Goal: Task Accomplishment & Management: Manage account settings

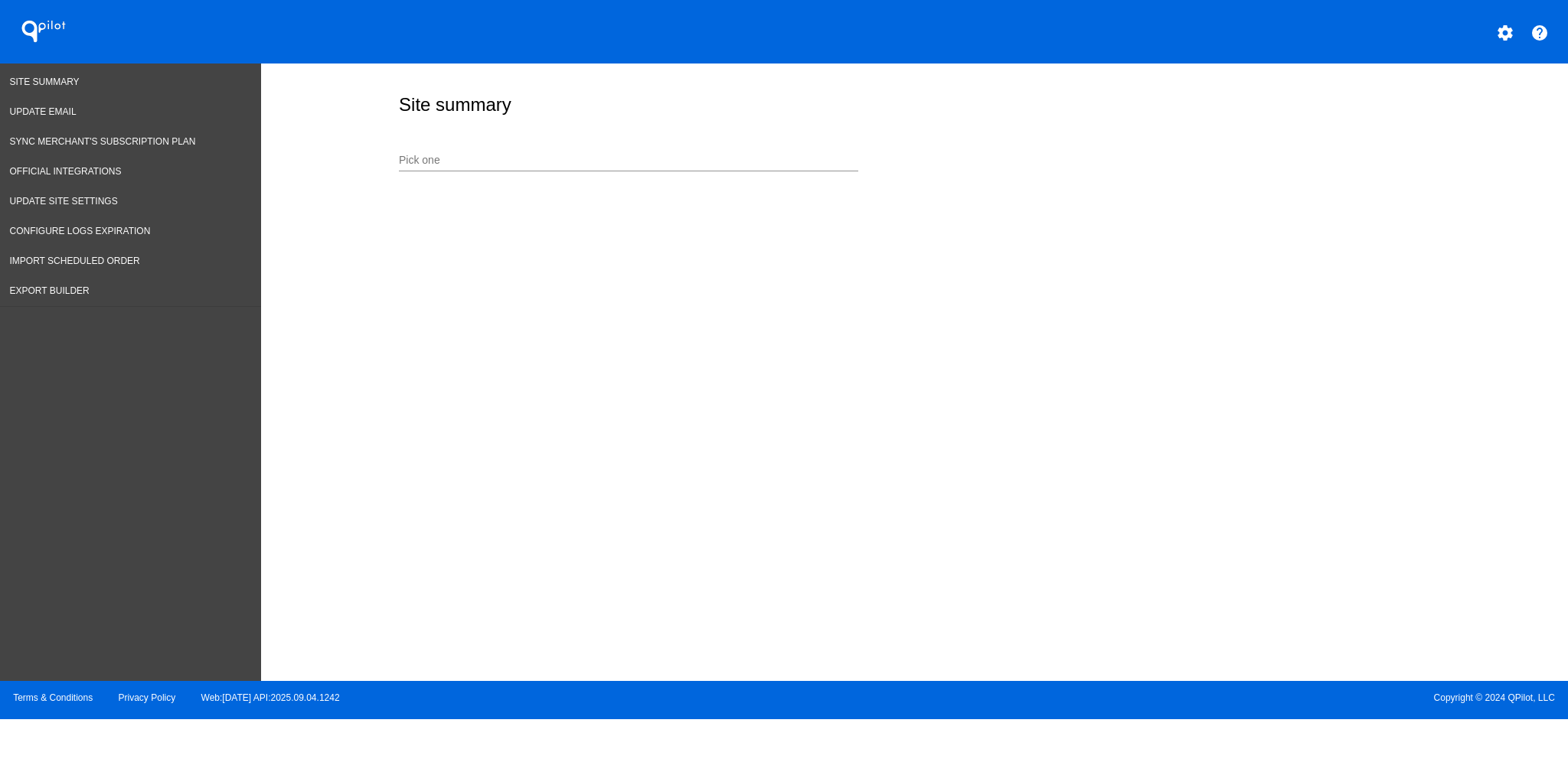
click at [484, 131] on div "Pick one" at bounding box center [911, 158] width 1032 height 54
click at [426, 153] on div "Pick one" at bounding box center [628, 156] width 460 height 30
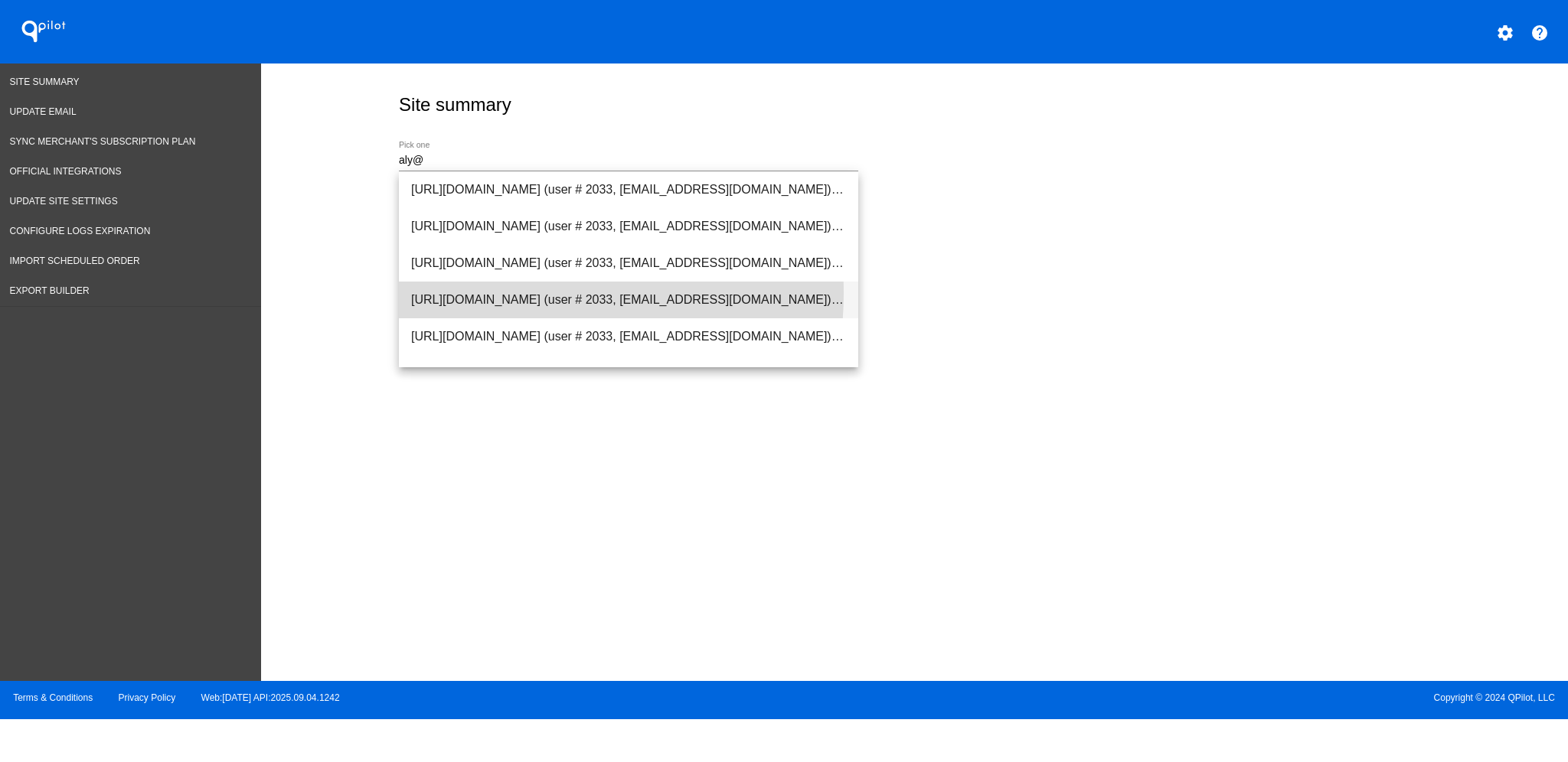
click at [492, 294] on span "[URL][DOMAIN_NAME] (user # 2033, [EMAIL_ADDRESS][DOMAIN_NAME]) - Test" at bounding box center [628, 300] width 435 height 37
type input "[URL][DOMAIN_NAME] (user # 2033, [EMAIL_ADDRESS][DOMAIN_NAME]) - Test"
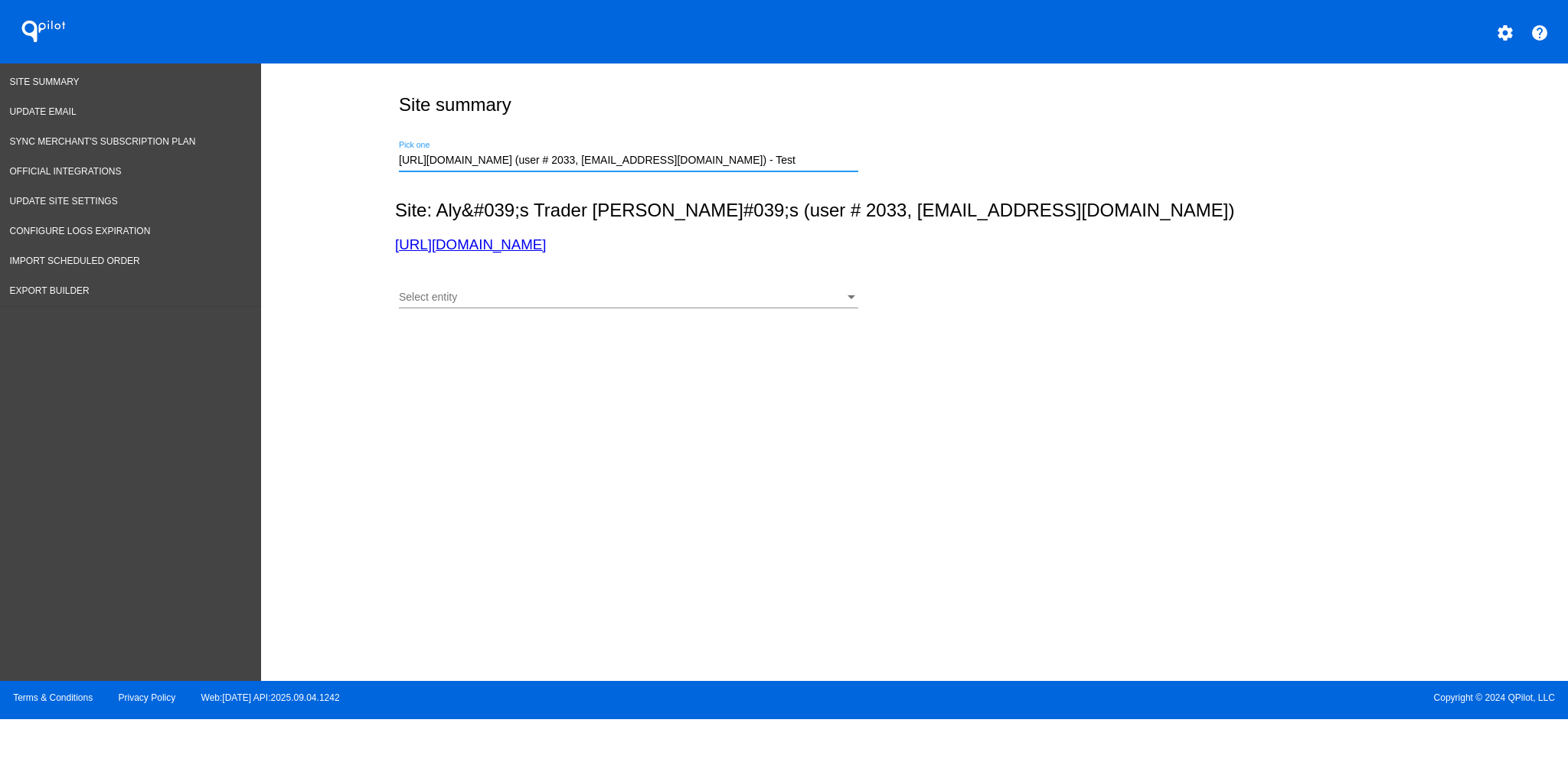
click at [509, 301] on div "Select entity" at bounding box center [621, 297] width 445 height 13
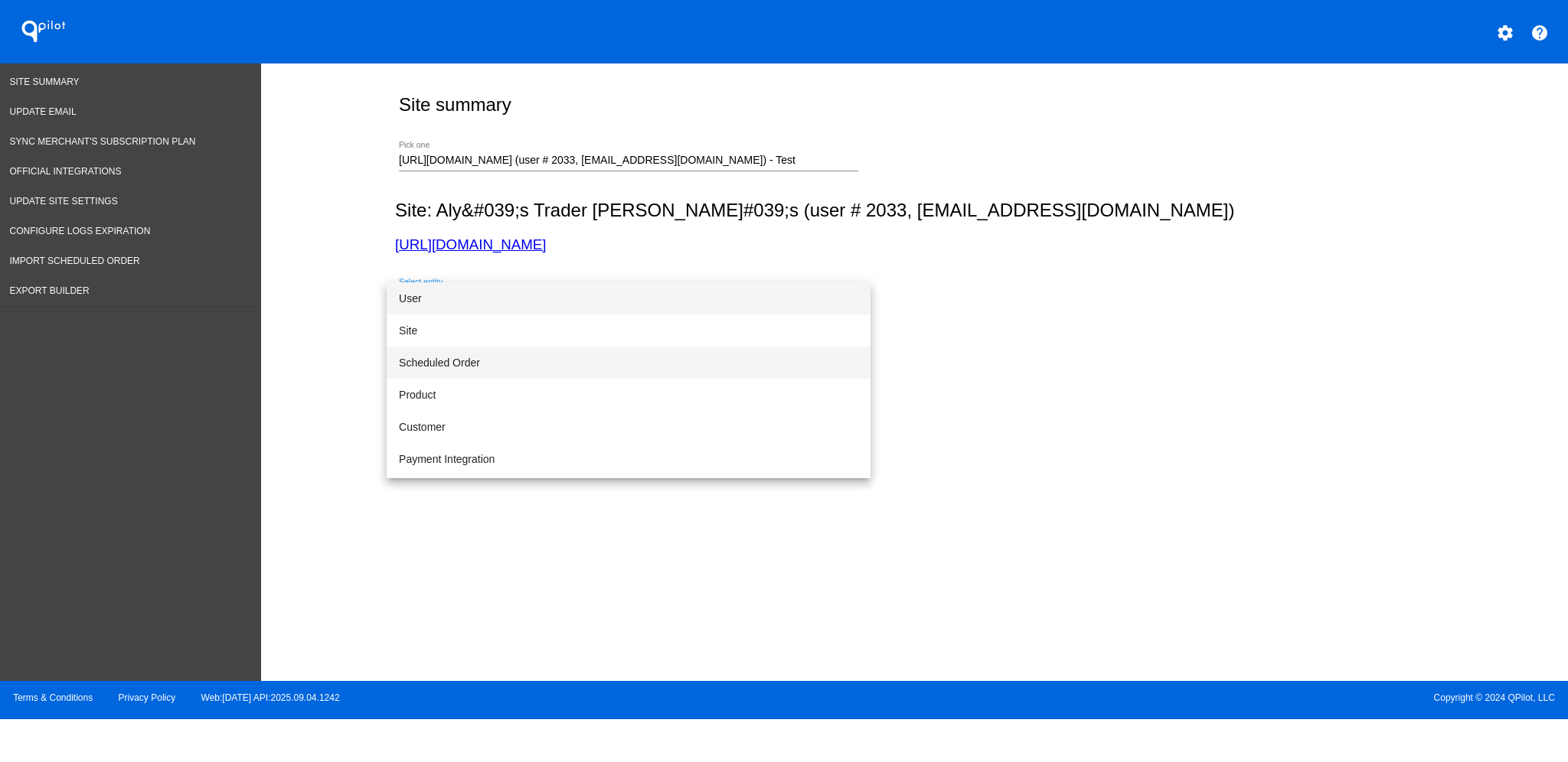
click at [519, 357] on span "Scheduled Order" at bounding box center [628, 363] width 460 height 32
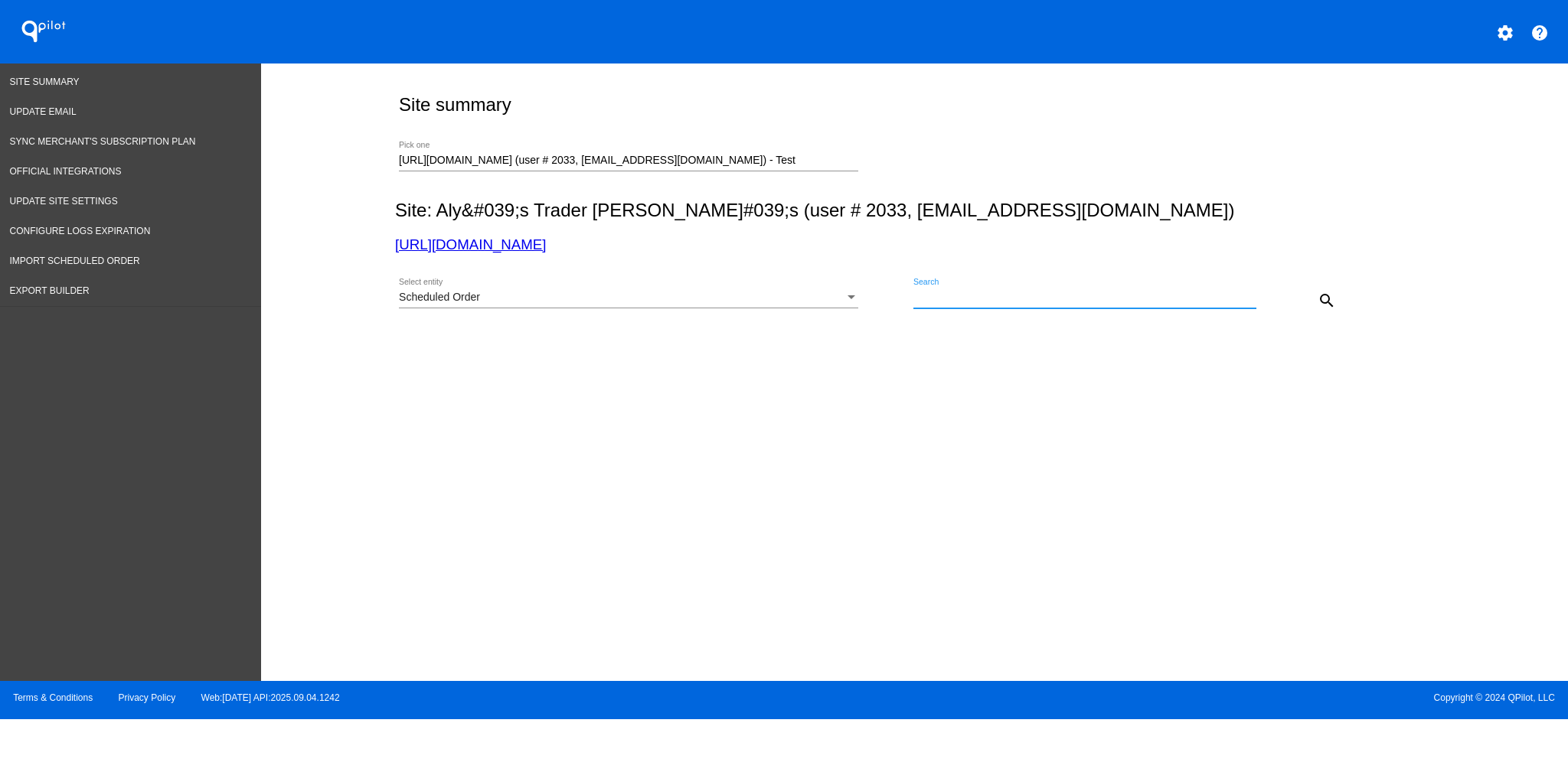
paste input "959783"
type input "959783"
click at [1339, 292] on button "search" at bounding box center [1327, 300] width 31 height 31
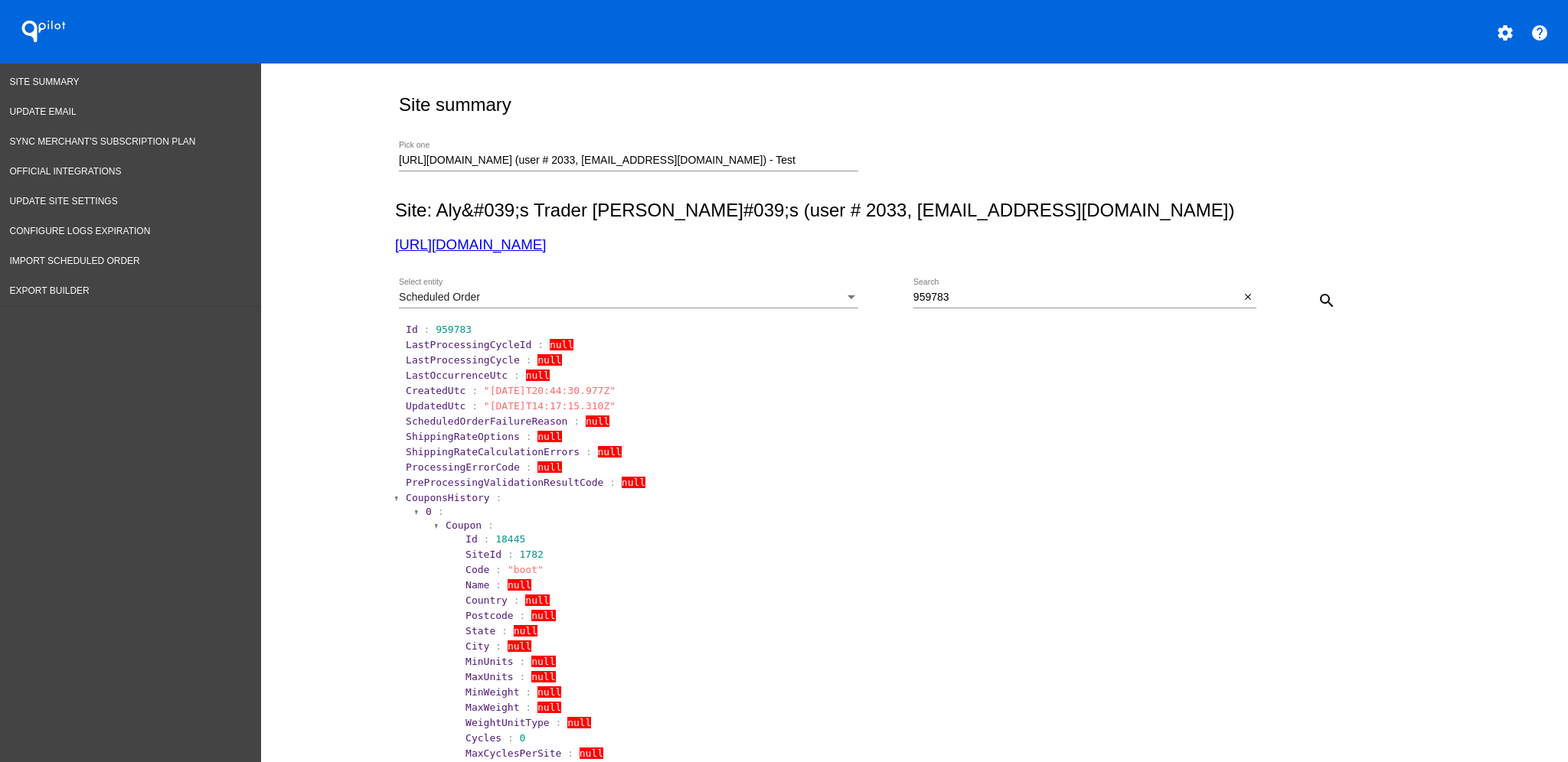
click at [431, 498] on span "CouponsHistory" at bounding box center [447, 498] width 85 height 12
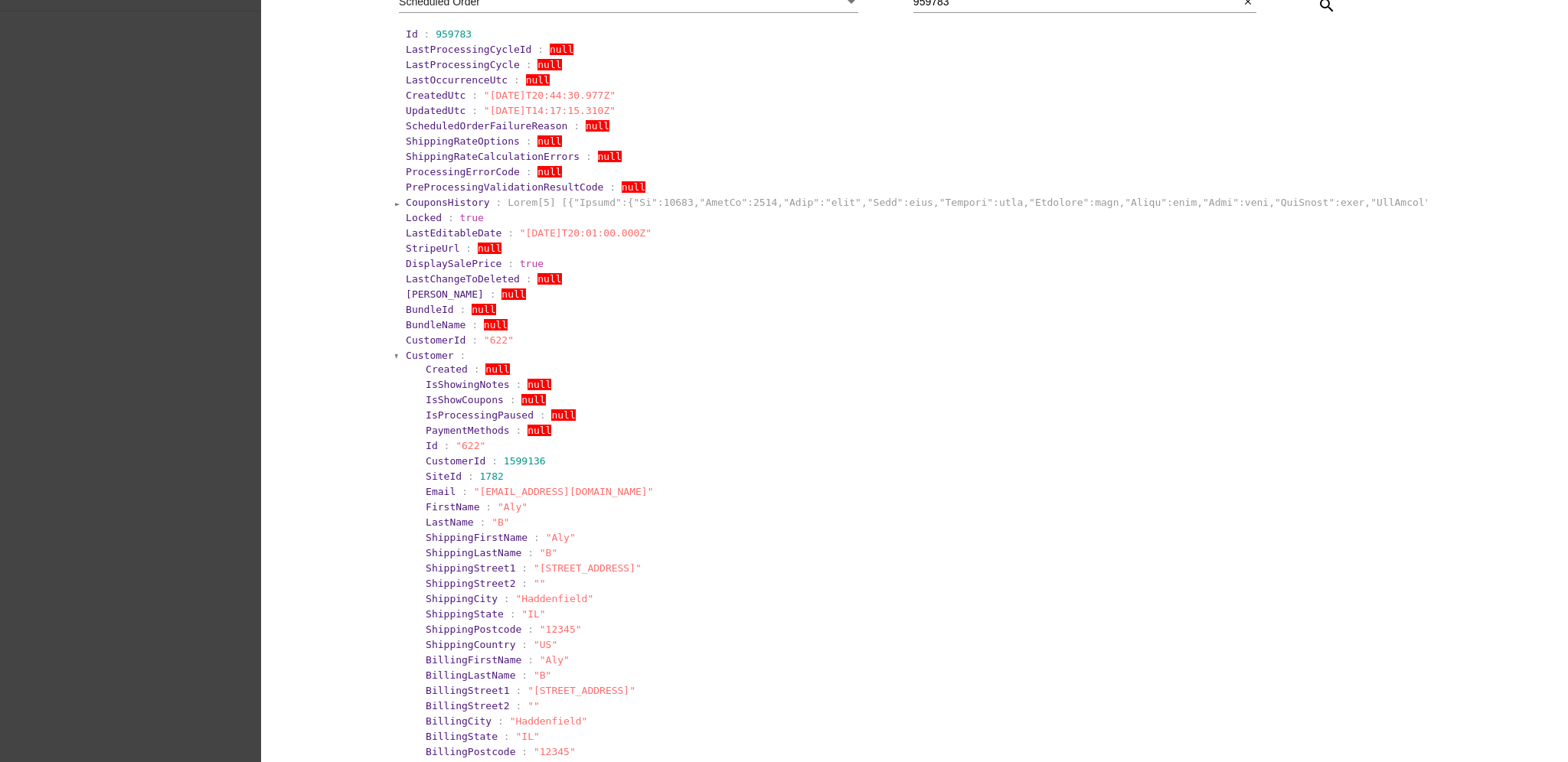
scroll to position [306, 0]
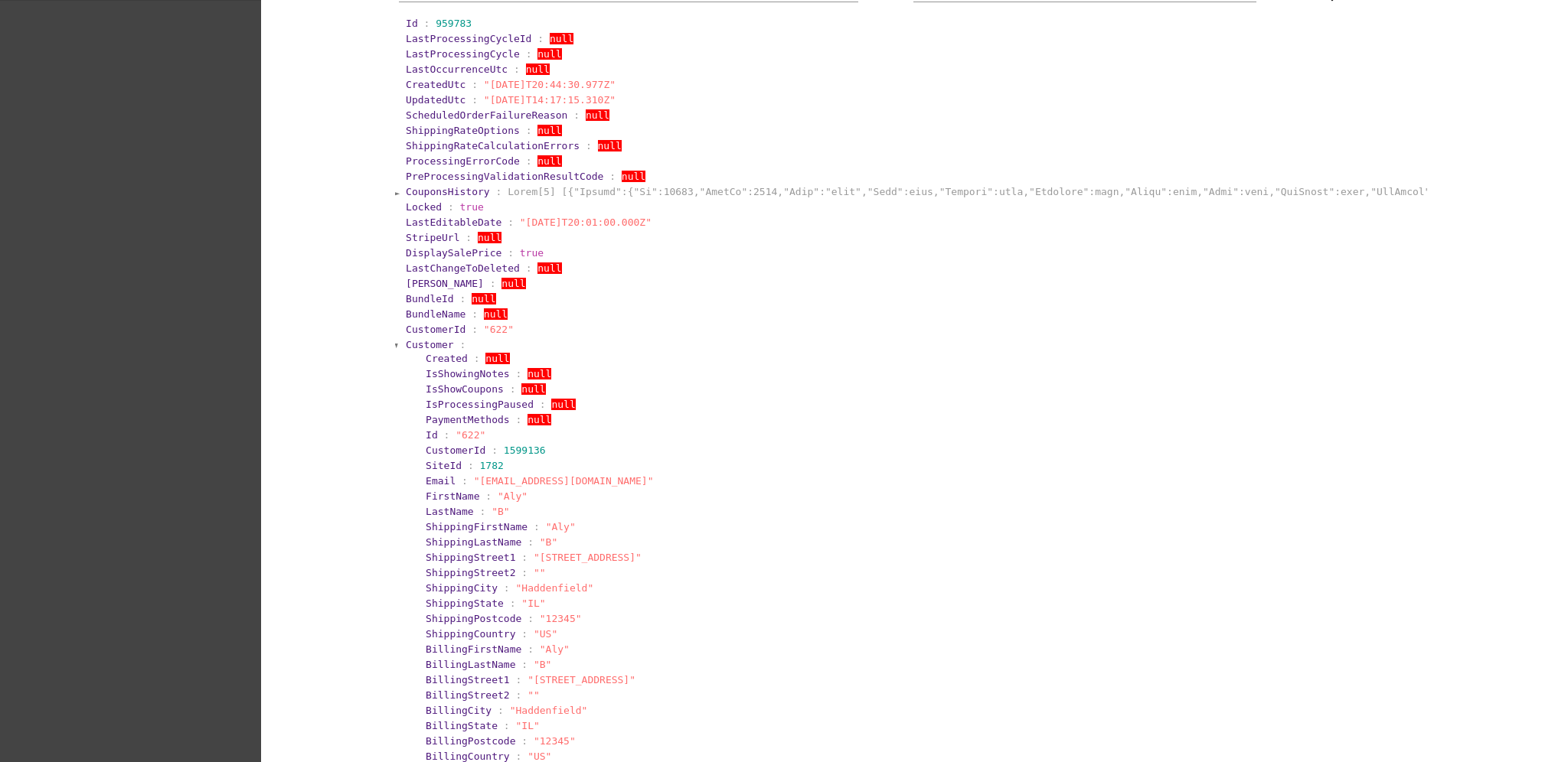
click at [411, 340] on span "Customer" at bounding box center [430, 345] width 49 height 12
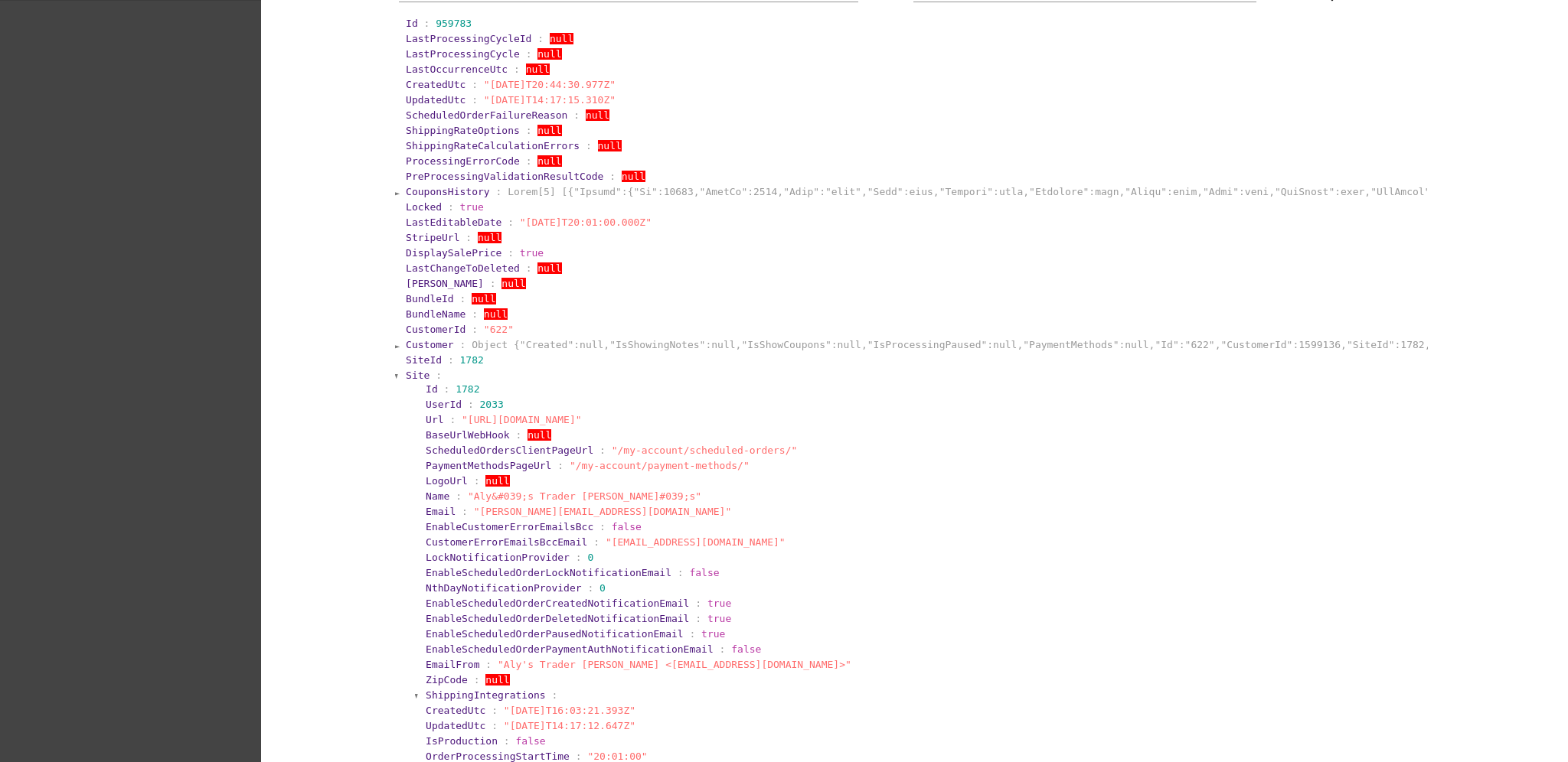
click at [405, 375] on span "Site" at bounding box center [417, 375] width 23 height 12
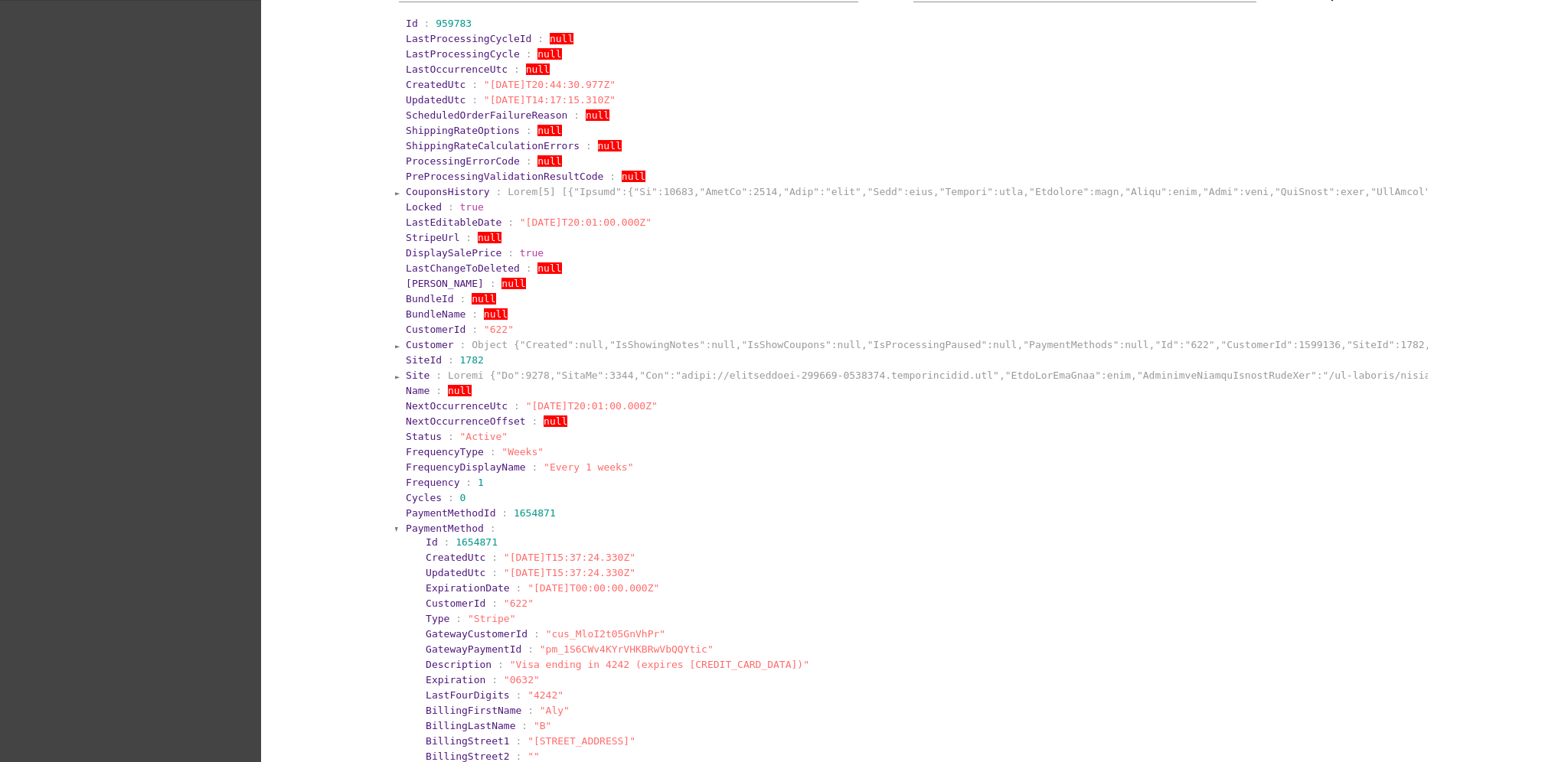
scroll to position [510, 0]
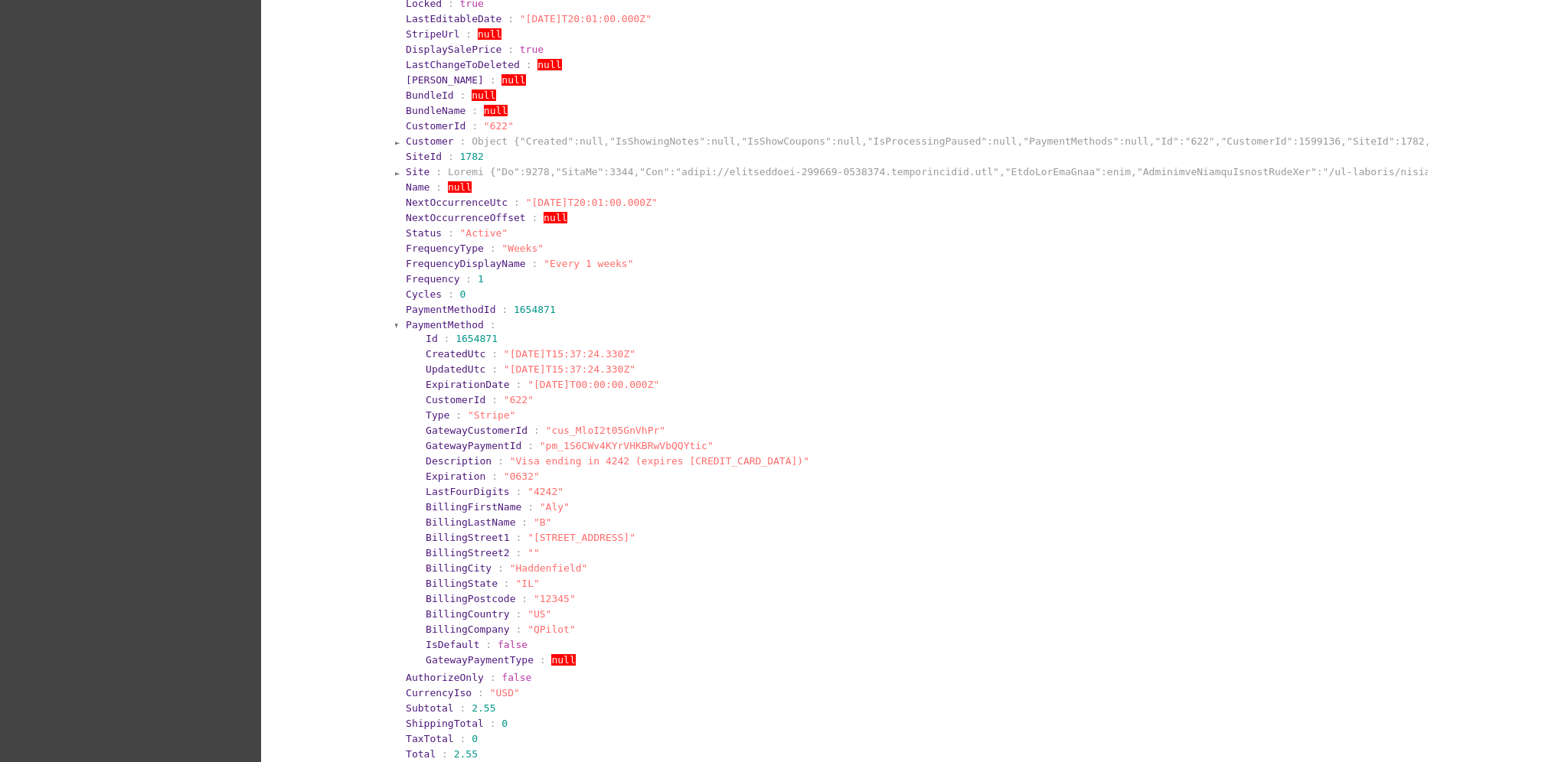
click at [415, 323] on span "PaymentMethod" at bounding box center [444, 325] width 78 height 12
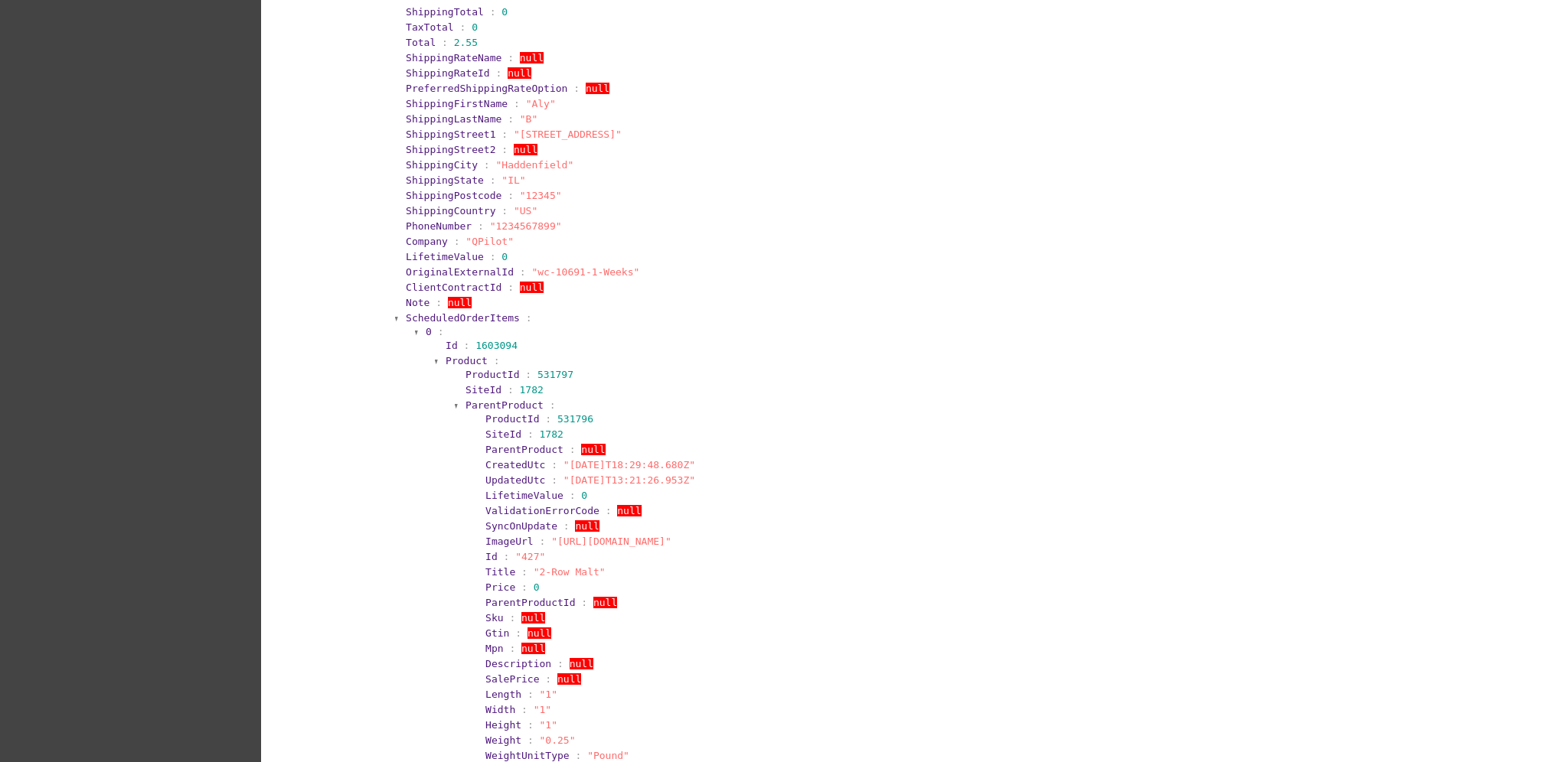
scroll to position [918, 0]
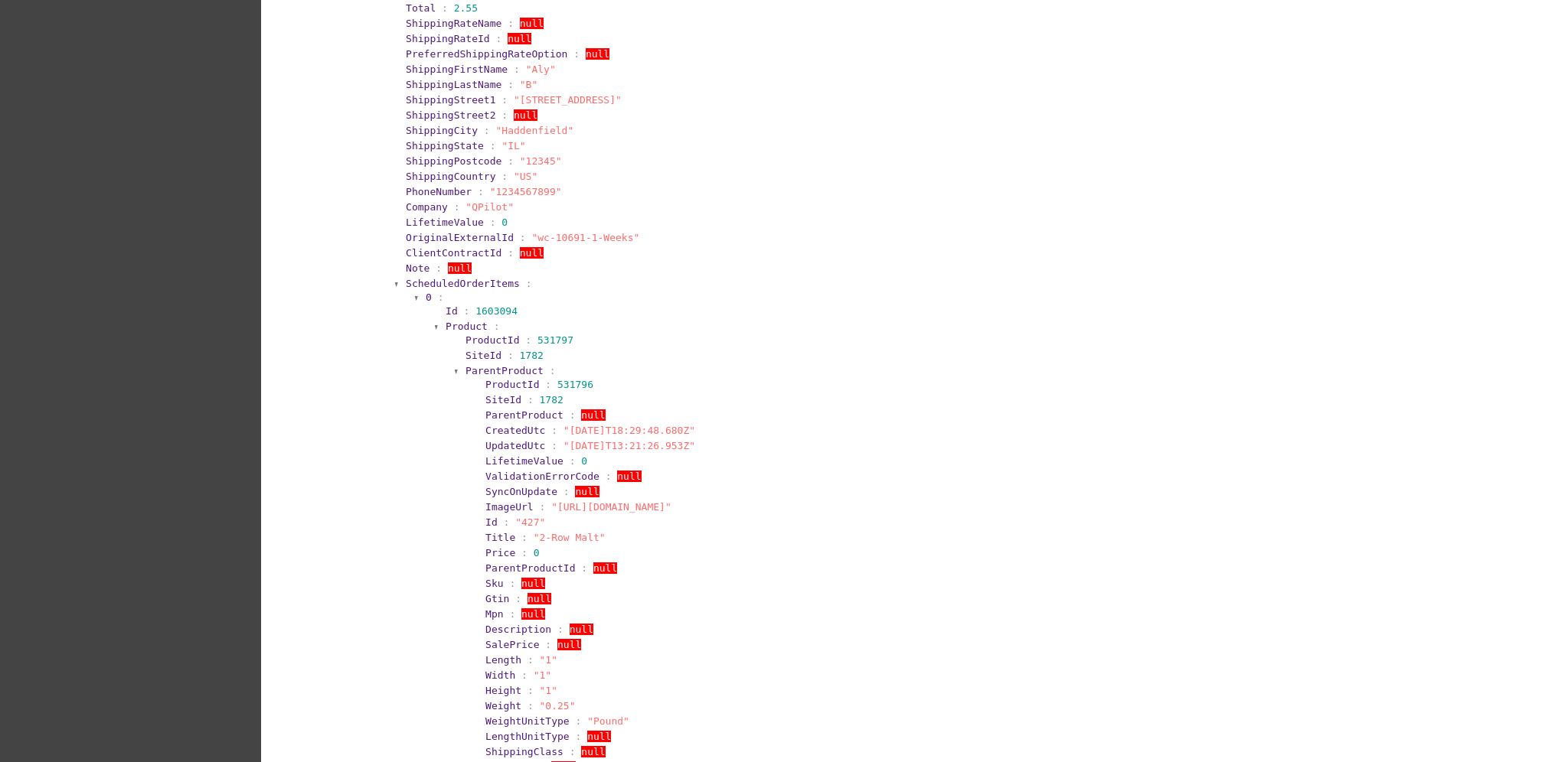
click at [492, 285] on span "ScheduledOrderItems" at bounding box center [462, 284] width 114 height 12
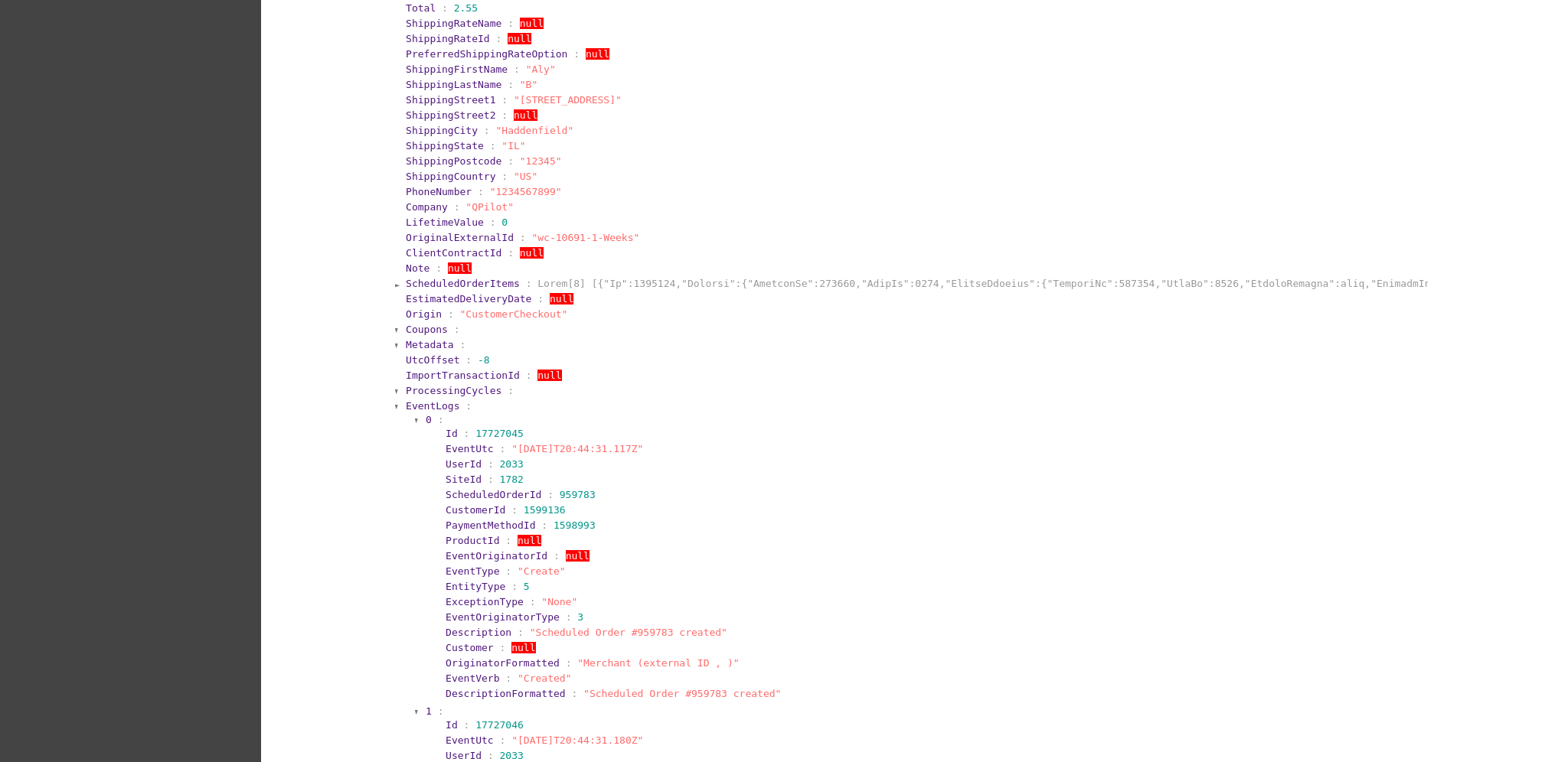
click at [435, 402] on span "EventLogs" at bounding box center [432, 406] width 53 height 12
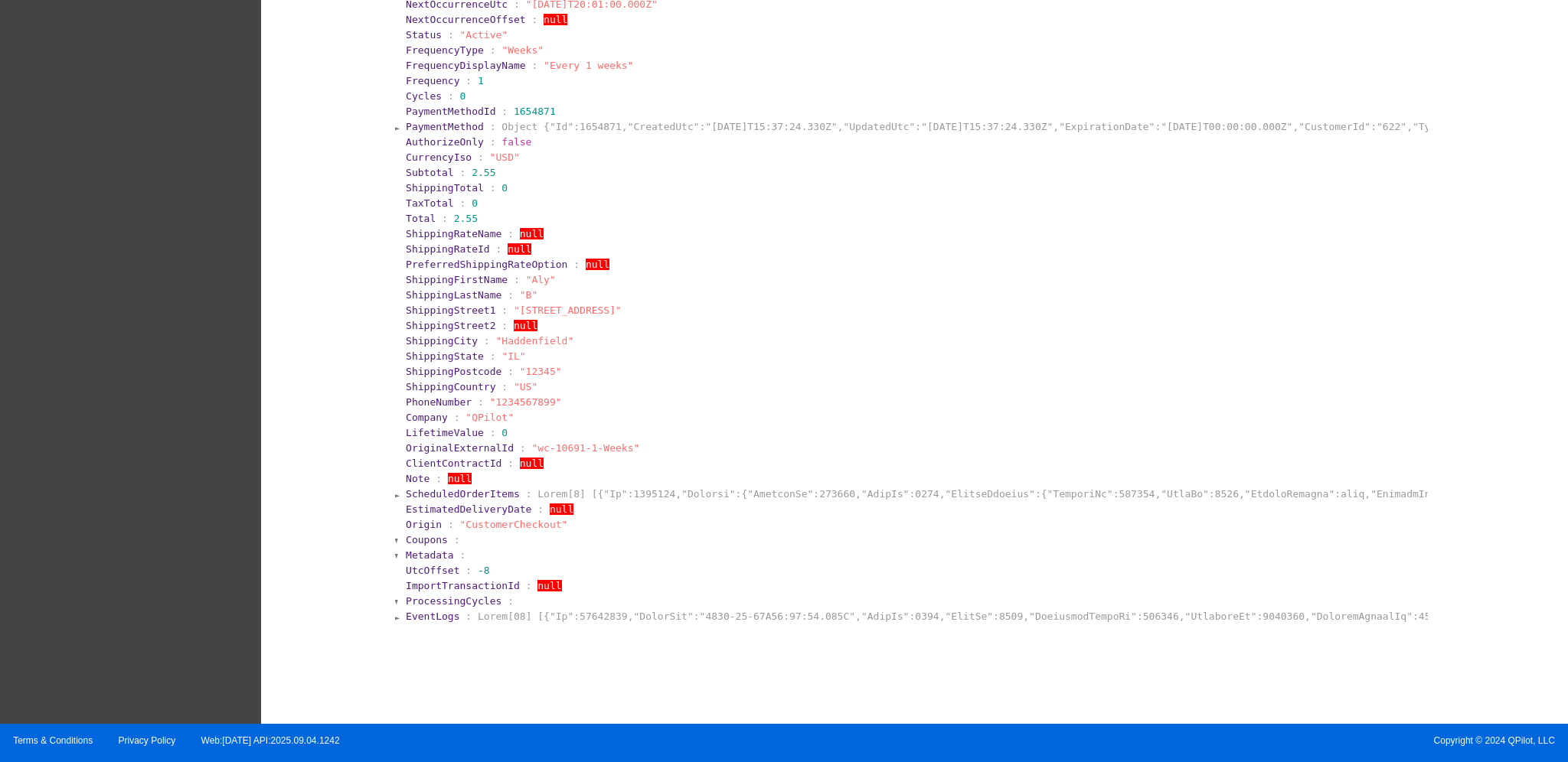
scroll to position [705, 0]
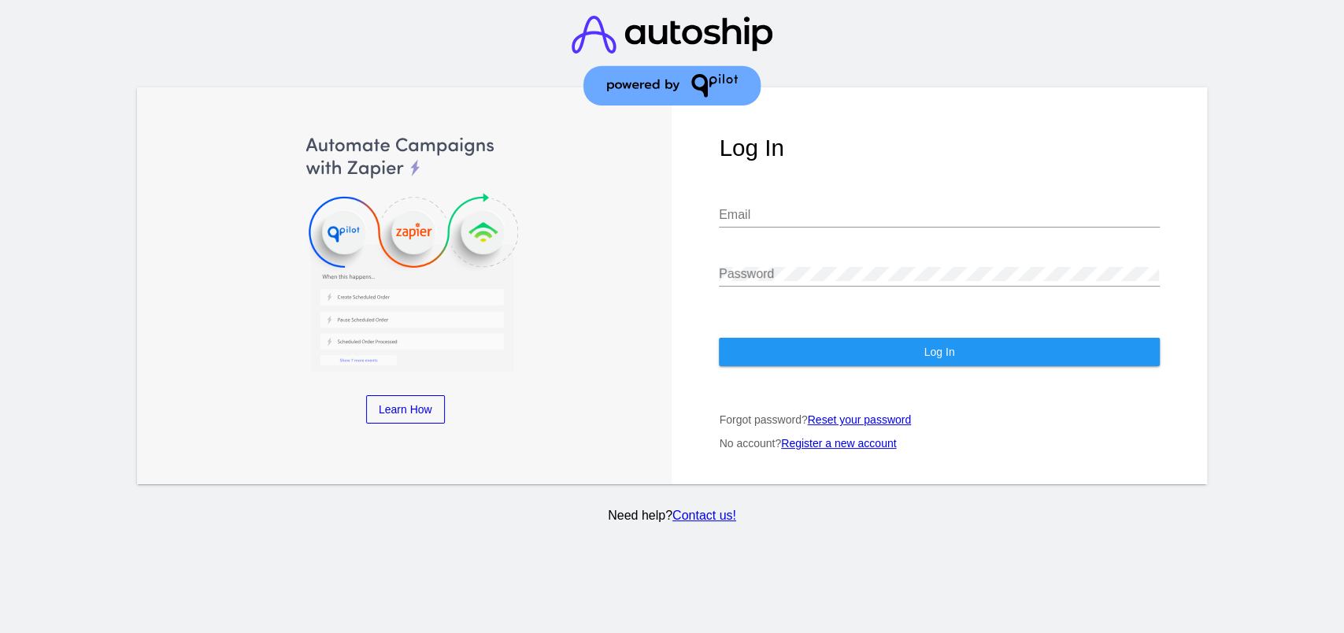
type input "[EMAIL_ADDRESS][DOMAIN_NAME]"
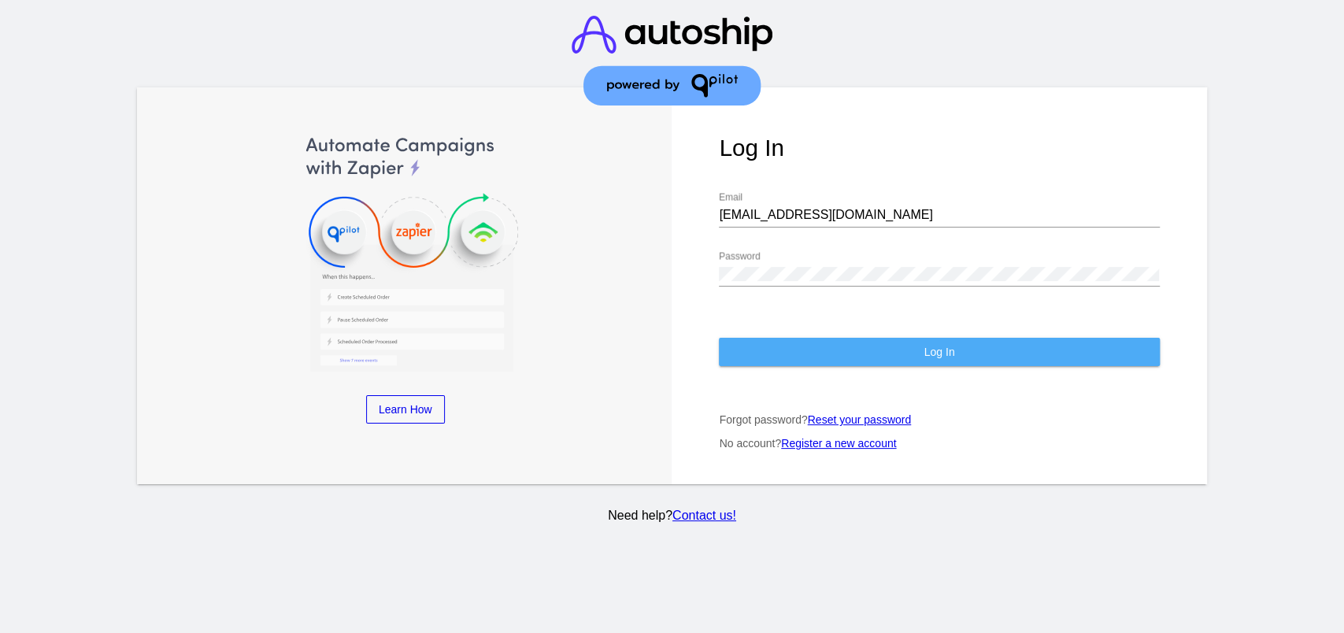
click at [818, 338] on button "Log In" at bounding box center [939, 352] width 440 height 28
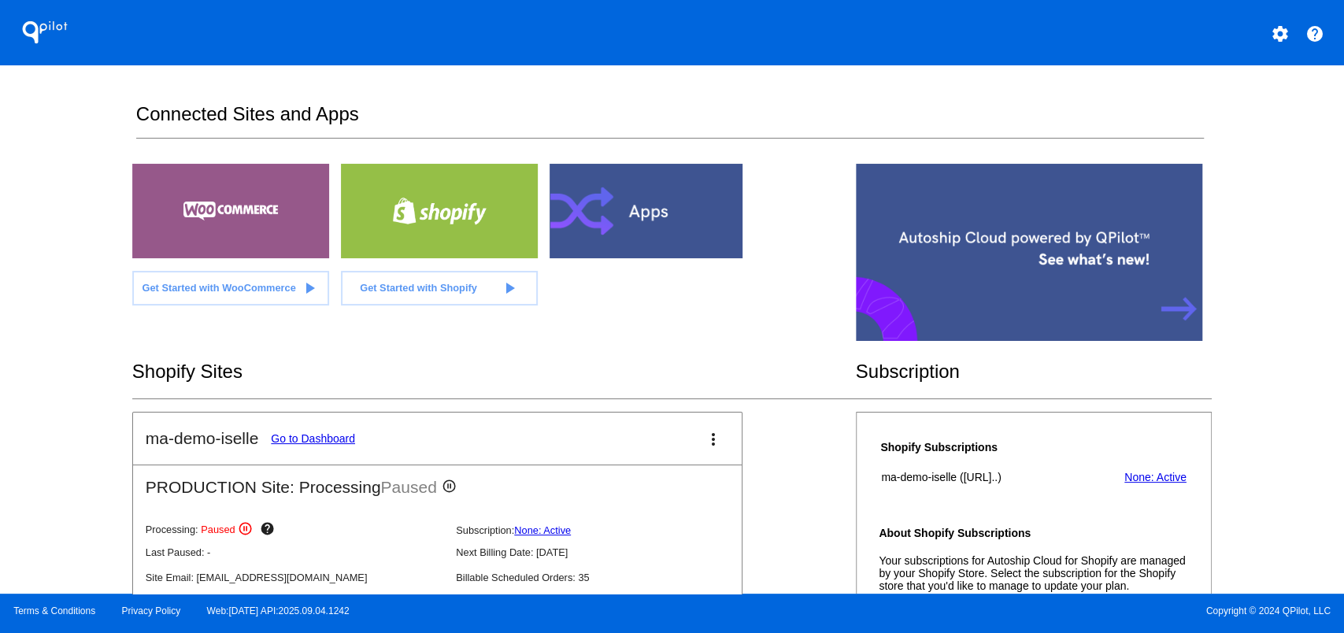
click at [1269, 36] on button "settings" at bounding box center [1280, 33] width 32 height 32
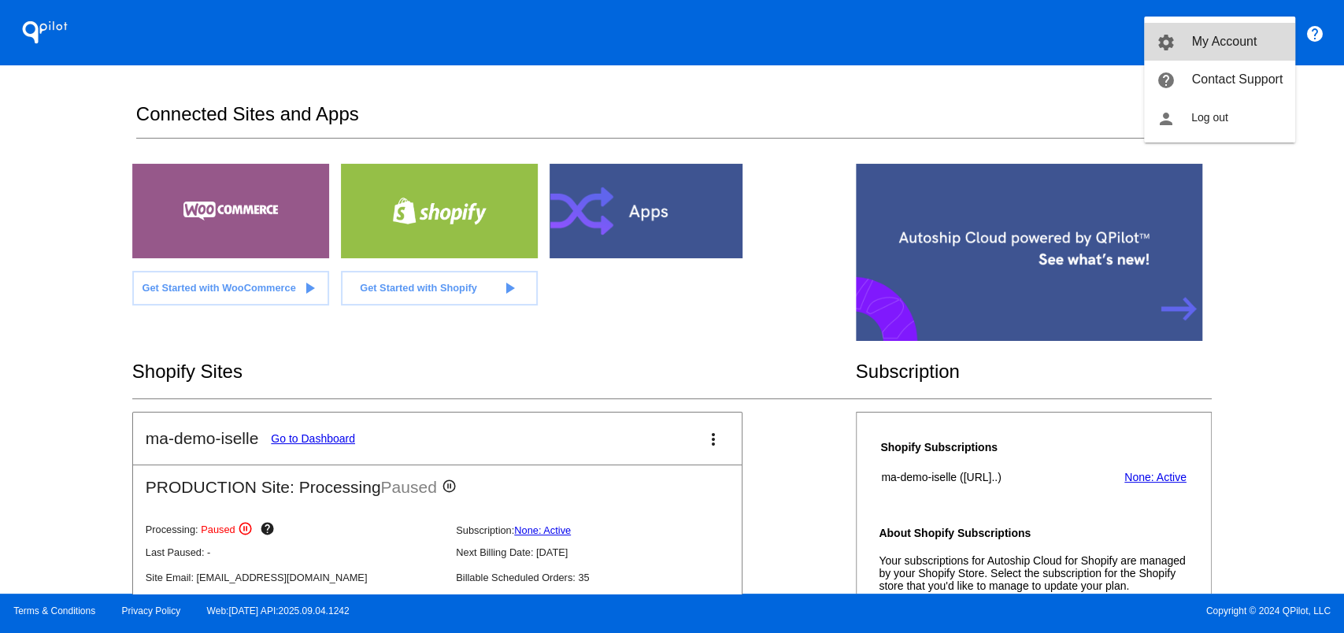
click at [1247, 35] on span "My Account" at bounding box center [1224, 41] width 65 height 13
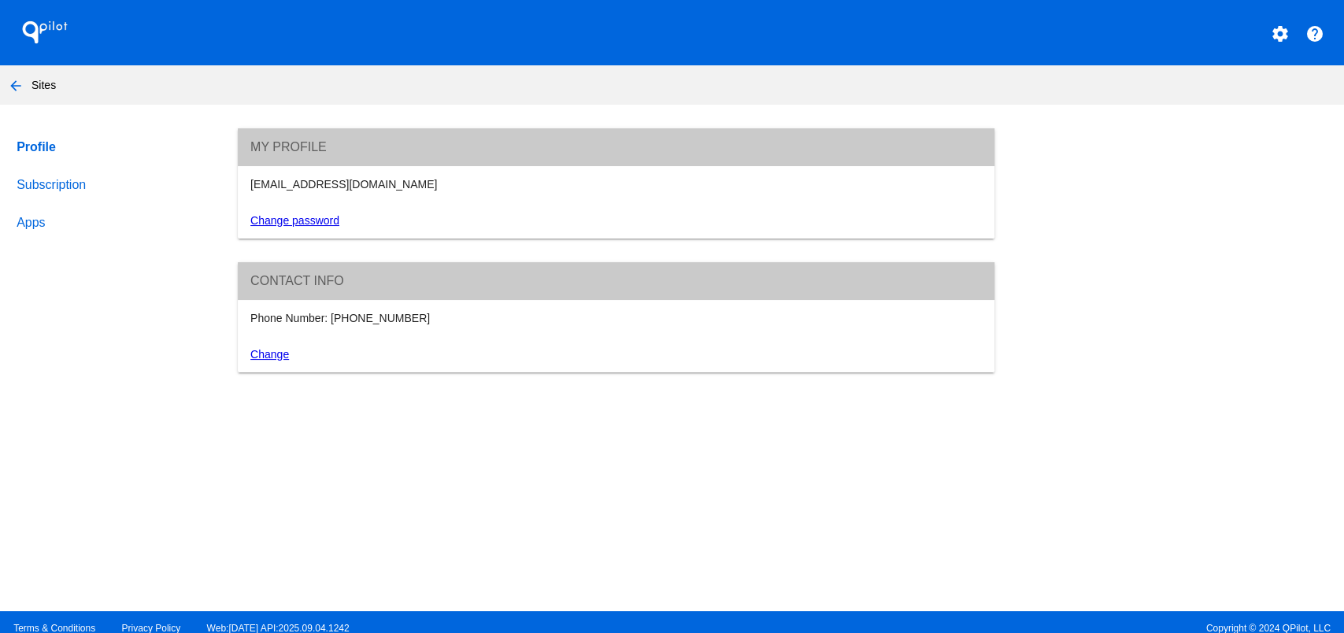
click at [32, 171] on link "Subscription" at bounding box center [111, 185] width 197 height 38
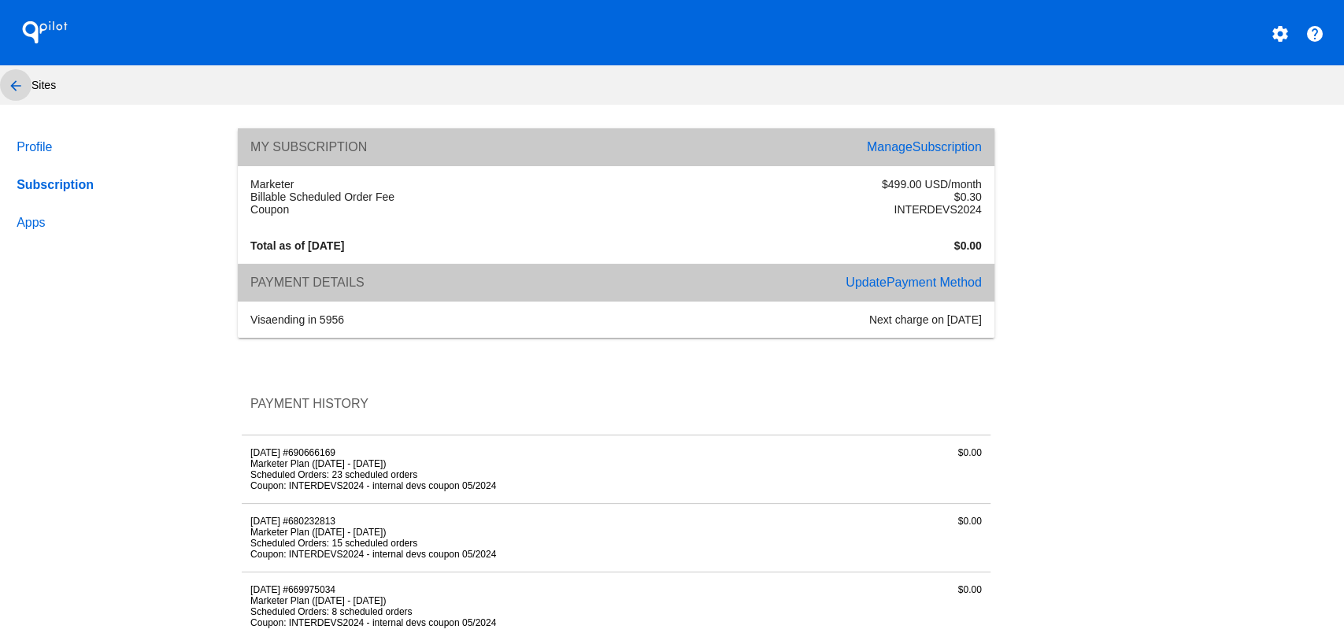
click at [18, 85] on mat-icon "arrow_back" at bounding box center [15, 85] width 19 height 19
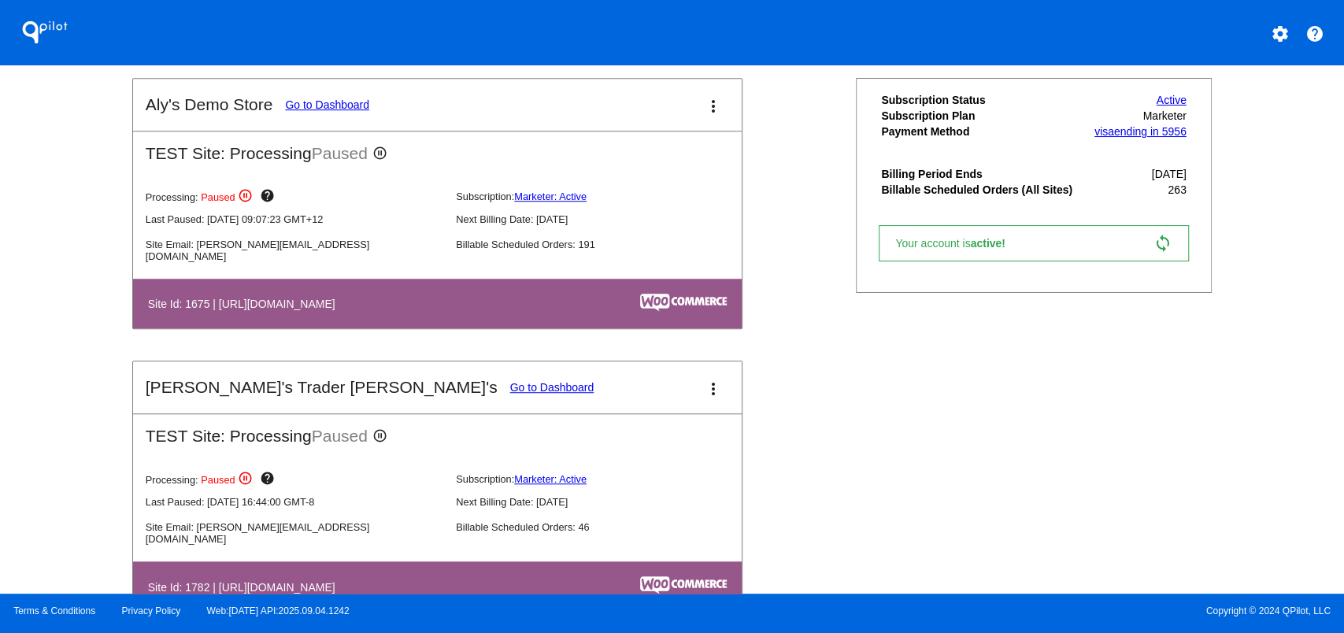
scroll to position [735, 0]
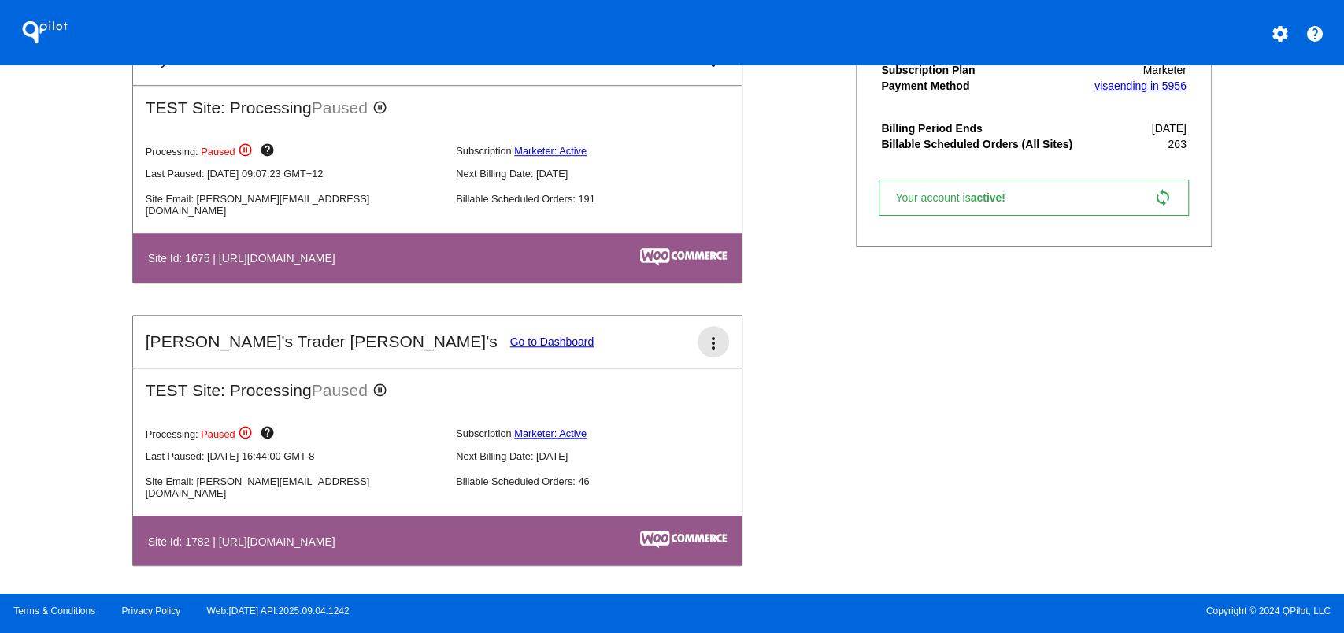
click at [704, 336] on mat-icon "more_vert" at bounding box center [713, 343] width 19 height 19
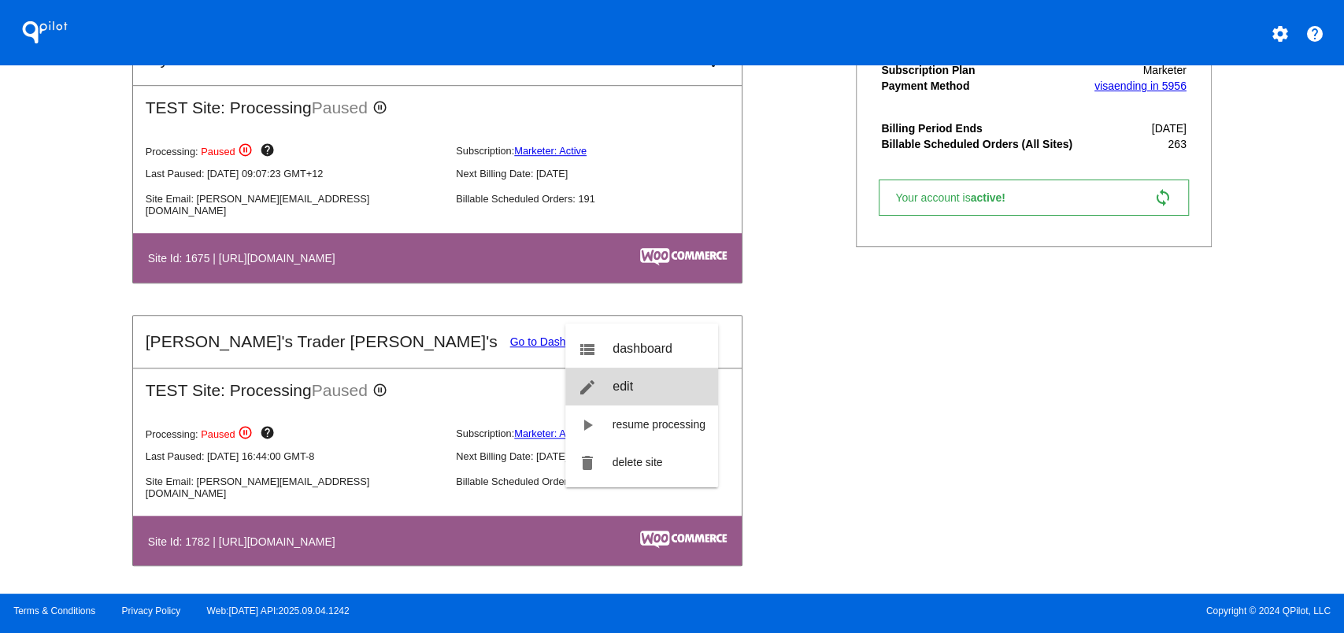
click at [668, 394] on link "edit edit" at bounding box center [642, 387] width 153 height 38
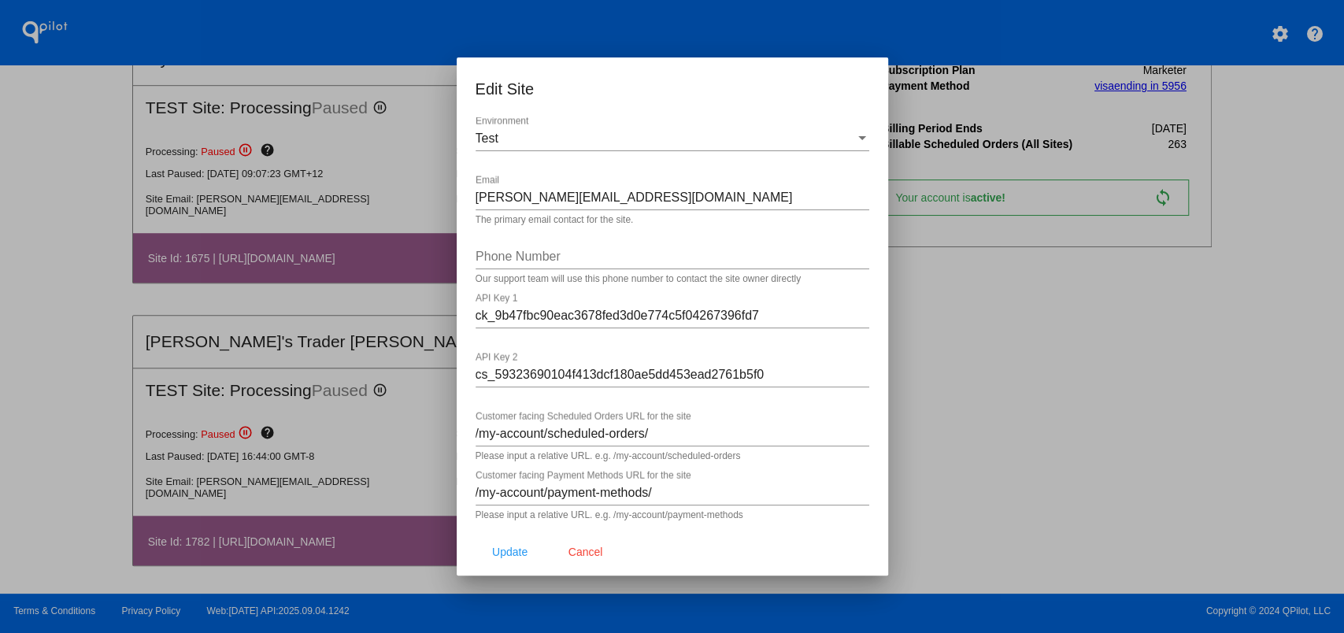
scroll to position [0, 0]
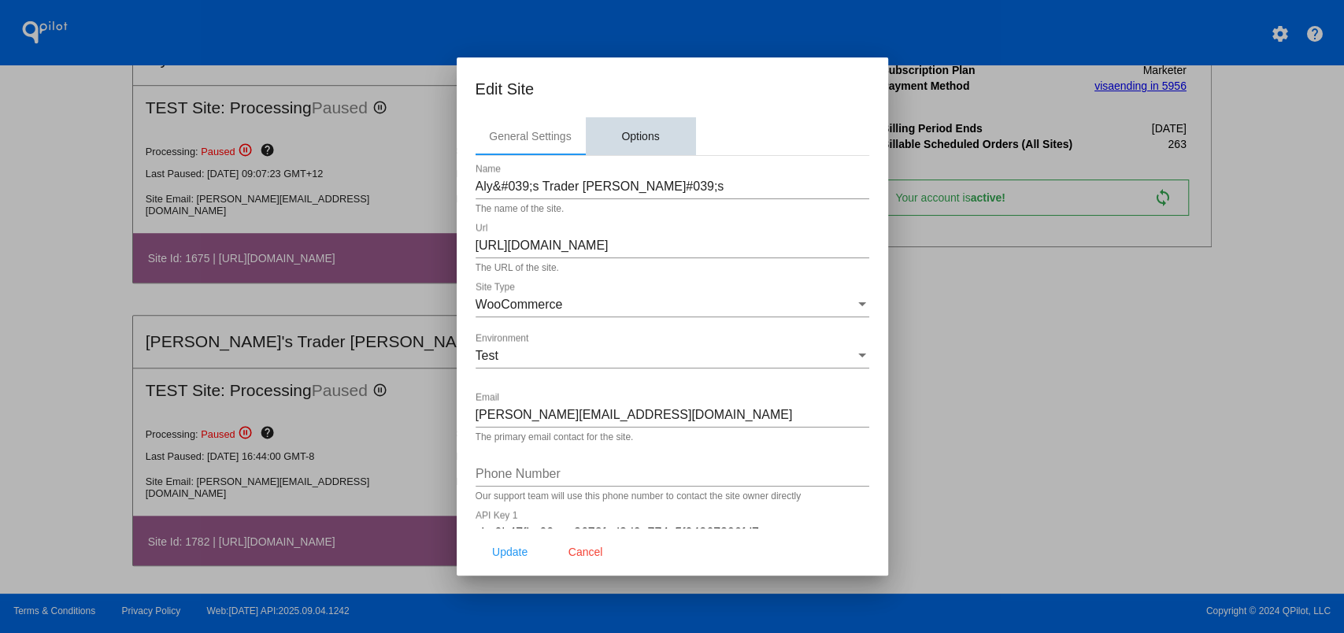
click at [644, 135] on div "Options" at bounding box center [640, 136] width 38 height 13
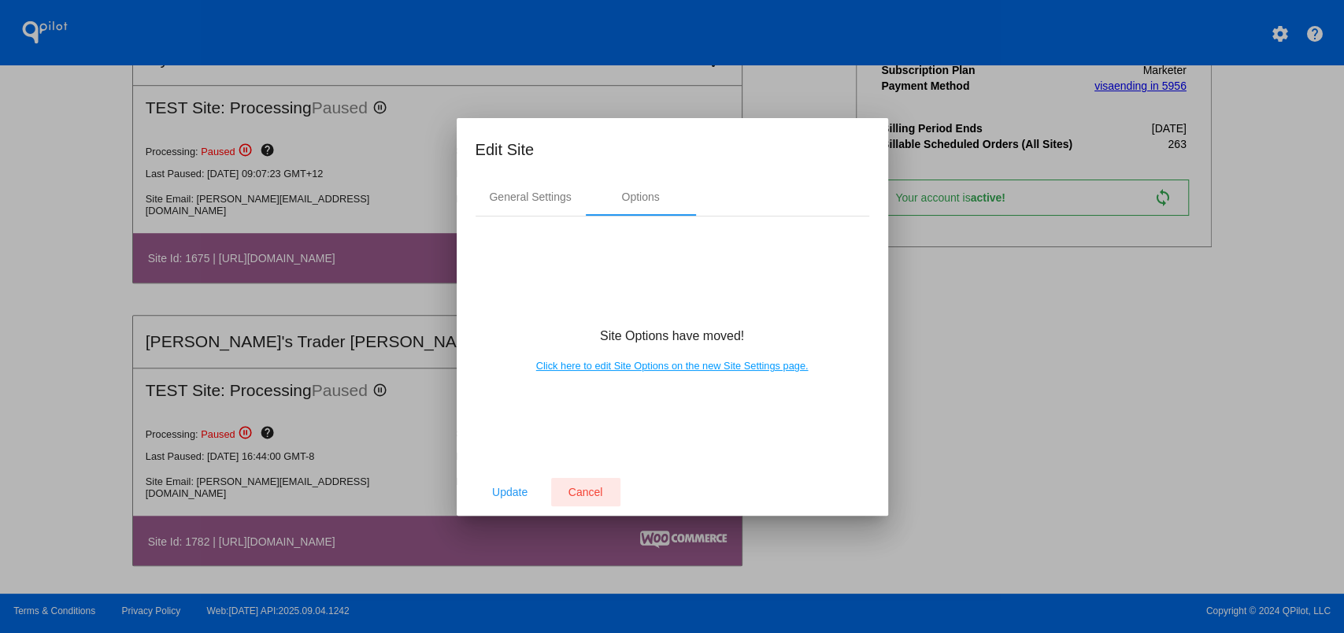
click at [595, 493] on span "Cancel" at bounding box center [586, 492] width 35 height 13
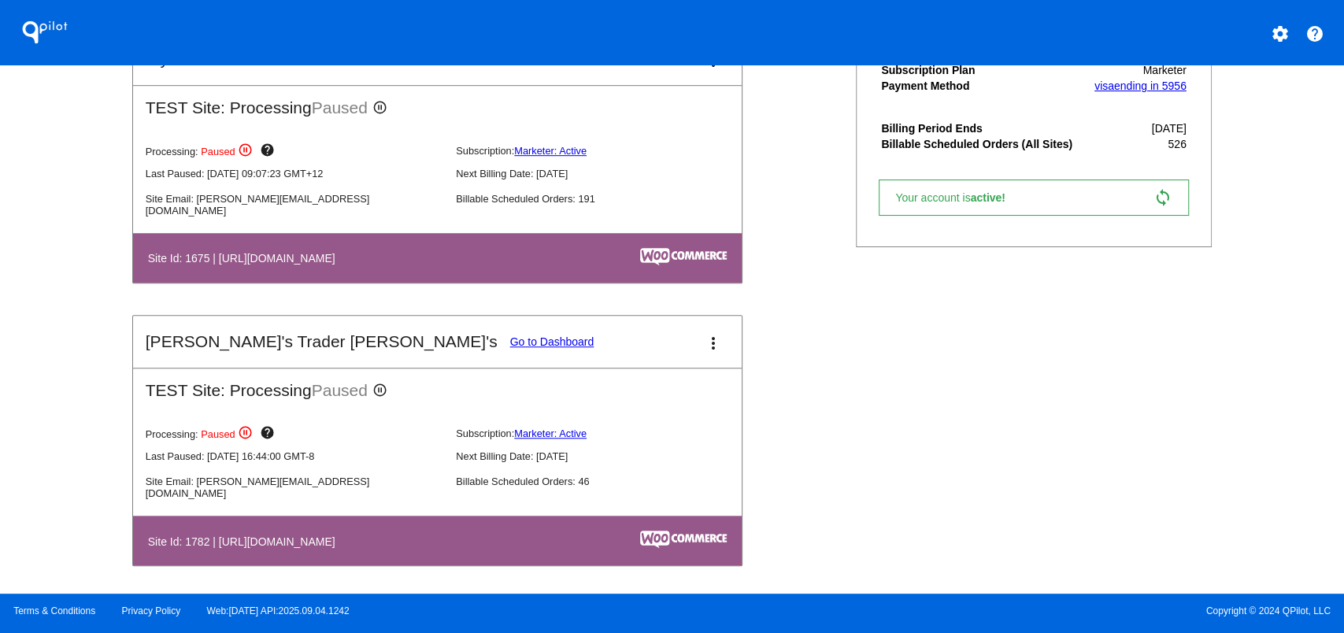
click at [510, 340] on link "Go to Dashboard" at bounding box center [552, 342] width 84 height 13
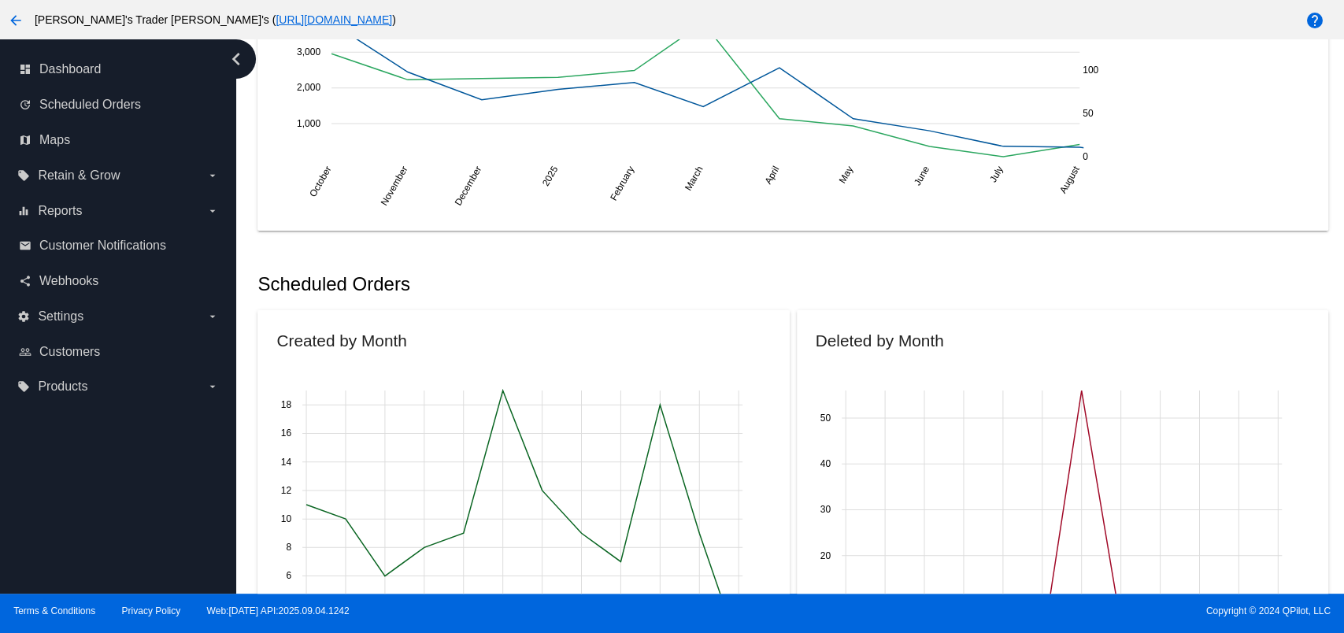
scroll to position [420, 0]
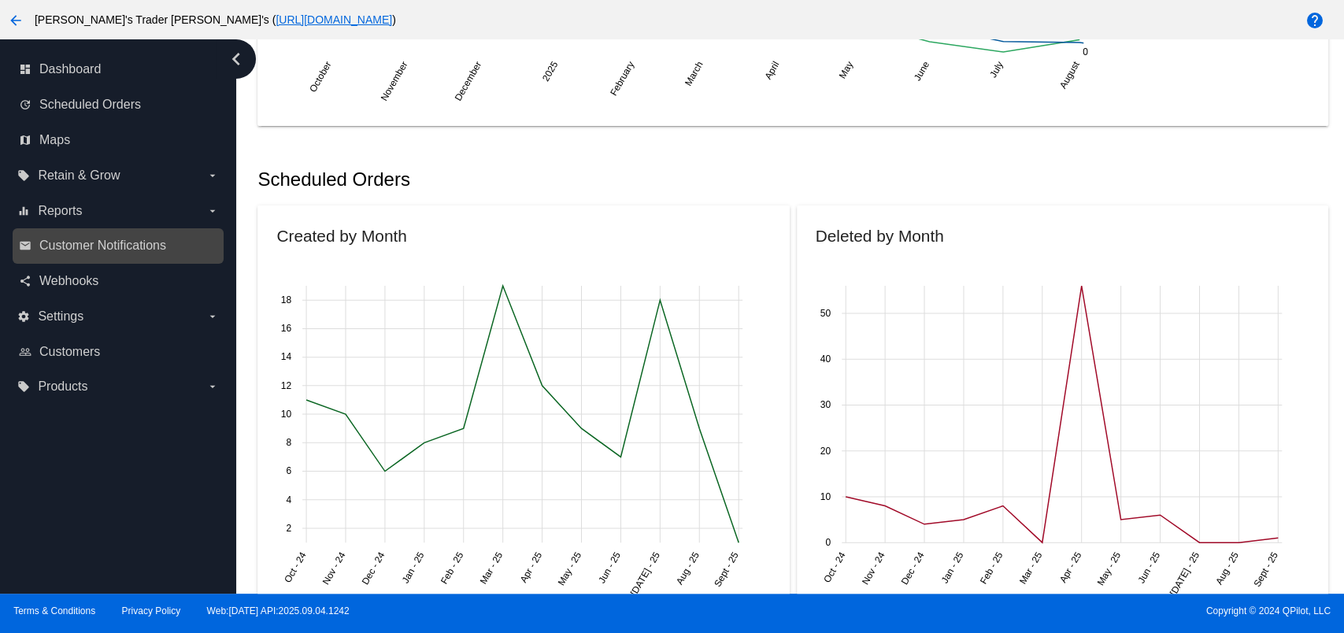
click at [188, 247] on link "email Customer Notifications" at bounding box center [119, 245] width 200 height 25
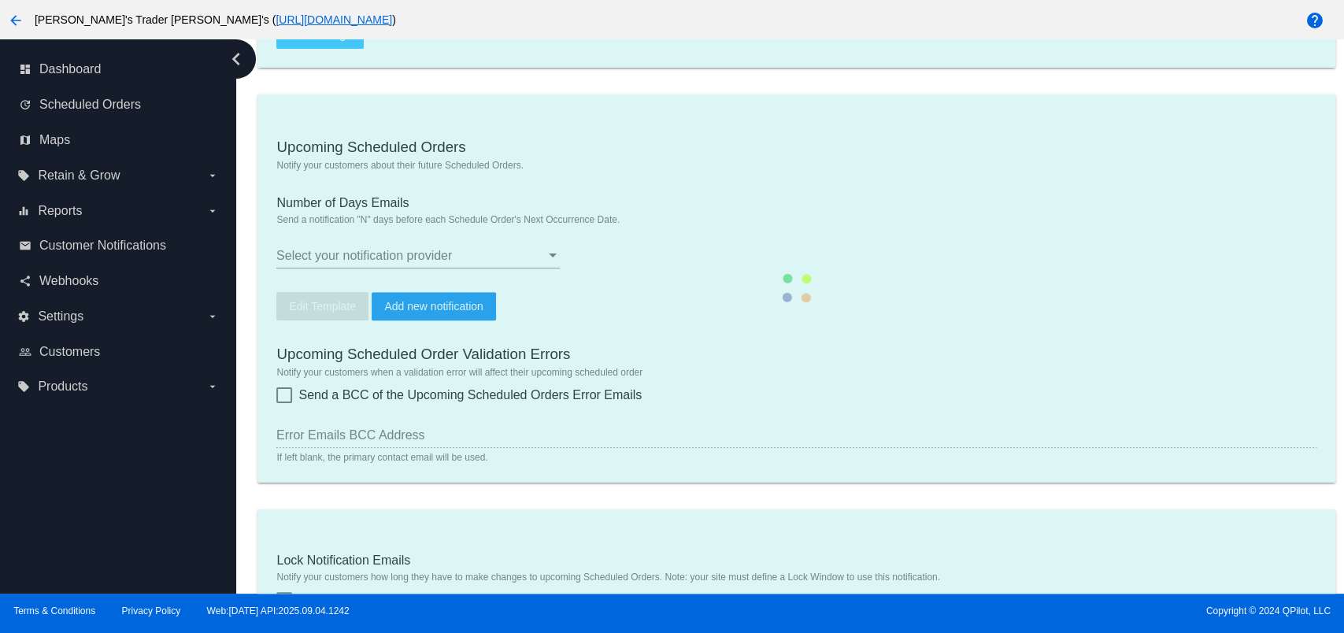
type input "Aly's Trader Joeys <aly@qpilot.cloud>"
checkbox input "true"
type input "aly@qpilot.cloud"
type input "1"
checkbox input "true"
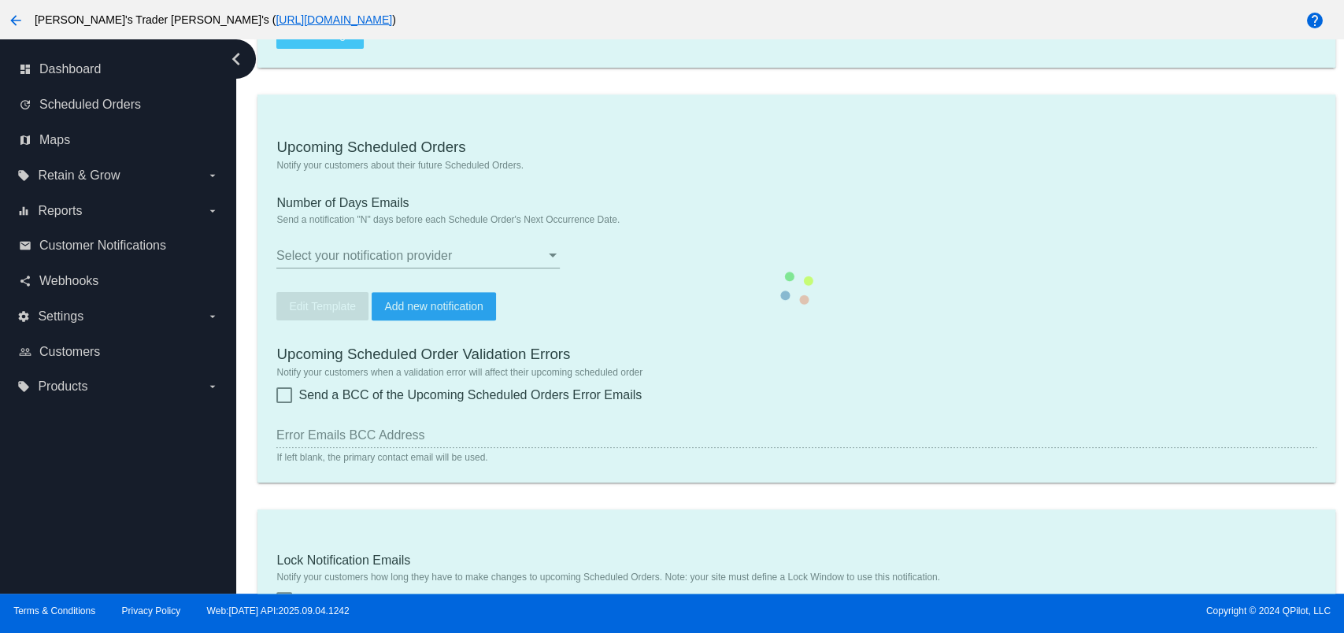
checkbox input "true"
type input "aly@qpilot.cloud"
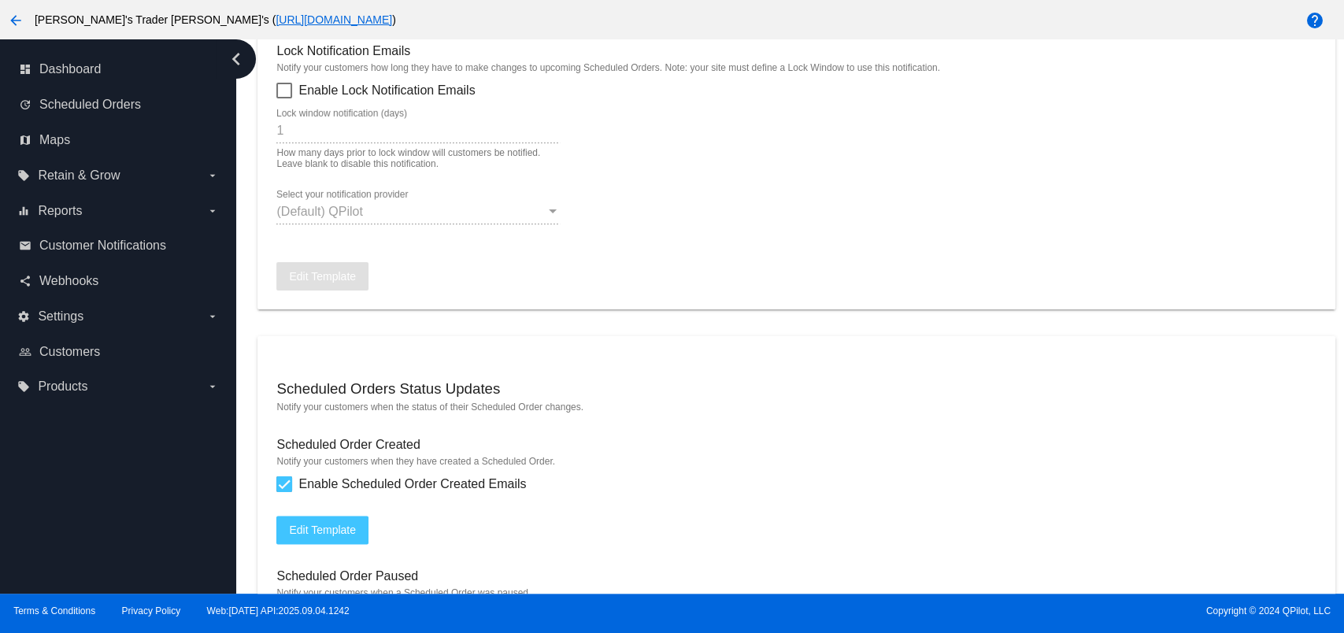
scroll to position [1260, 0]
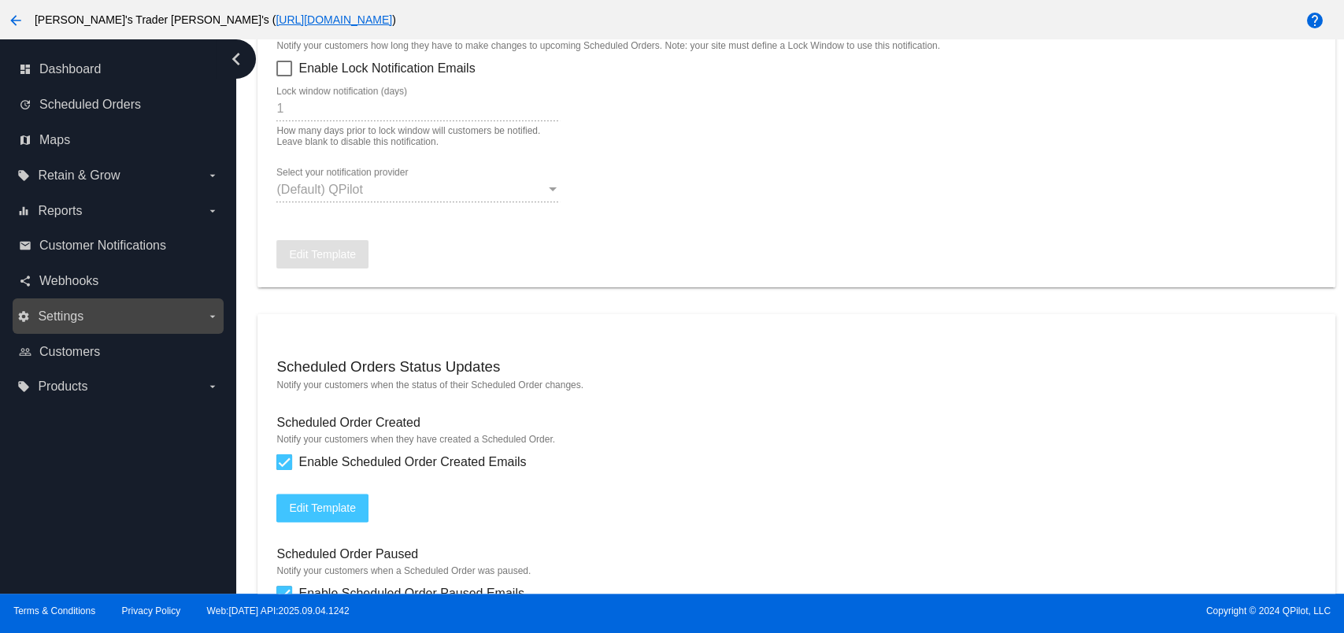
click at [160, 320] on label "settings Settings arrow_drop_down" at bounding box center [117, 316] width 201 height 25
click at [0, 0] on input "settings Settings arrow_drop_down" at bounding box center [0, 0] width 0 height 0
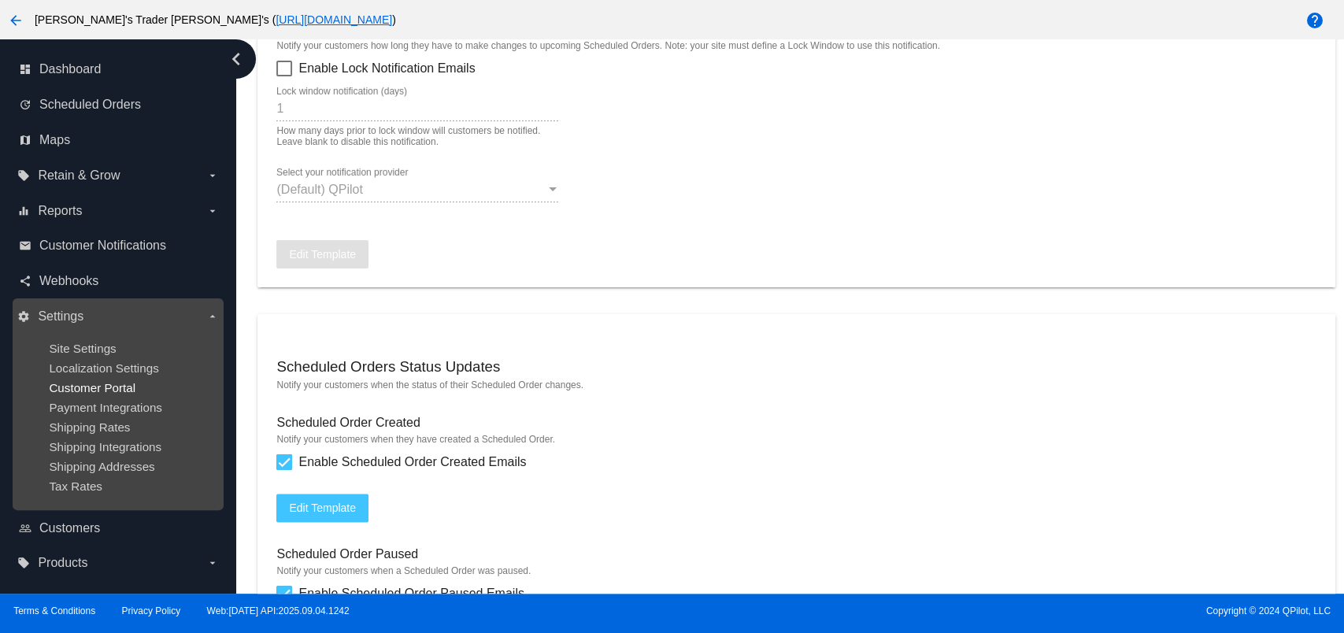
click at [112, 390] on span "Customer Portal" at bounding box center [92, 387] width 87 height 13
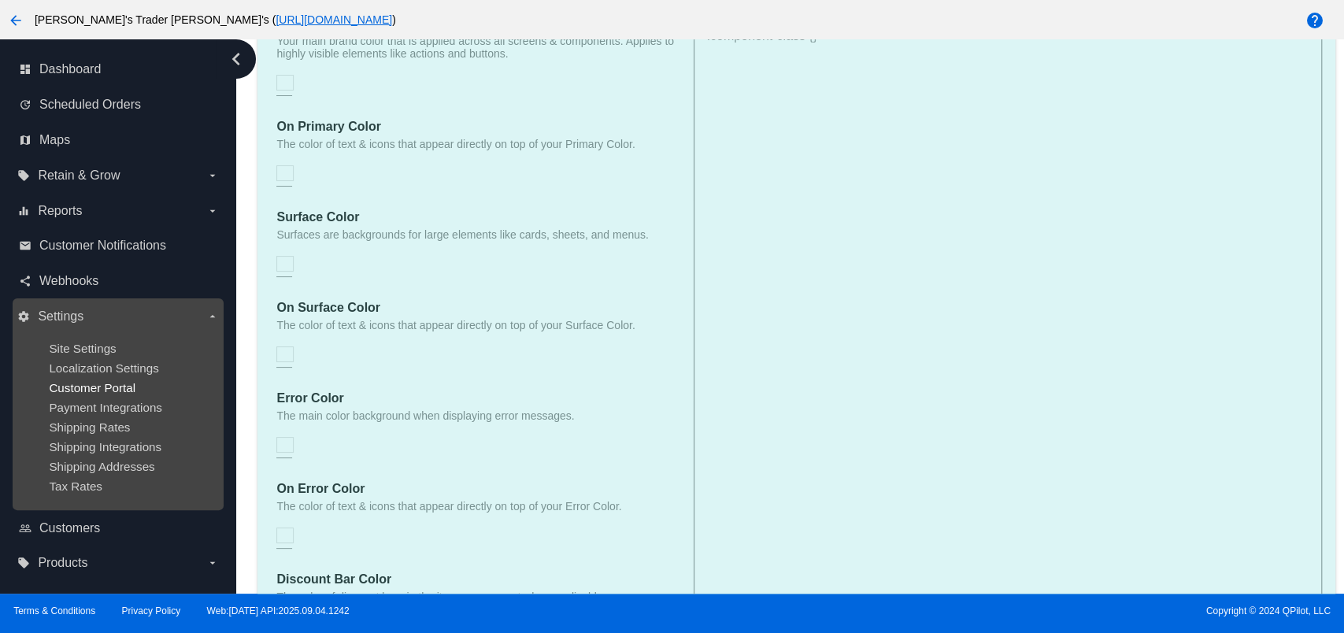
checkbox input "true"
type input "Create a Subscription"
type input "https://woocommerce-753422-3000549.cloudwaysapps.com//my-account/scheduled-orde…"
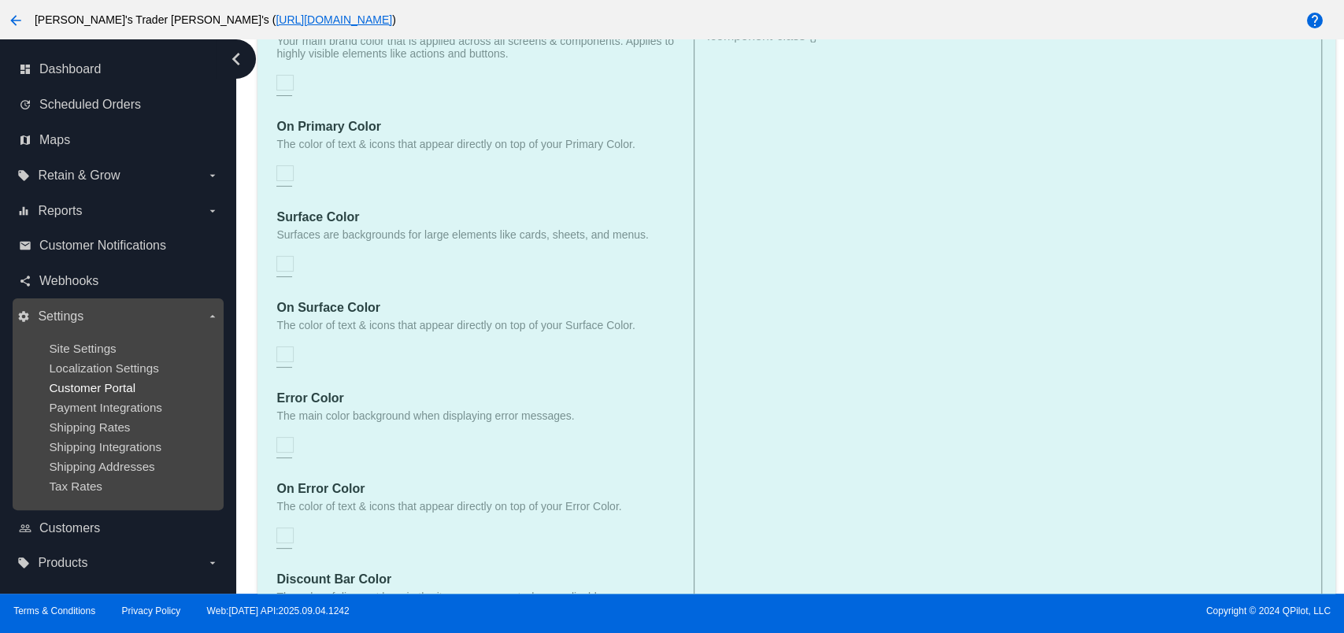
checkbox input "true"
type input "1"
type input "20"
type input "500"
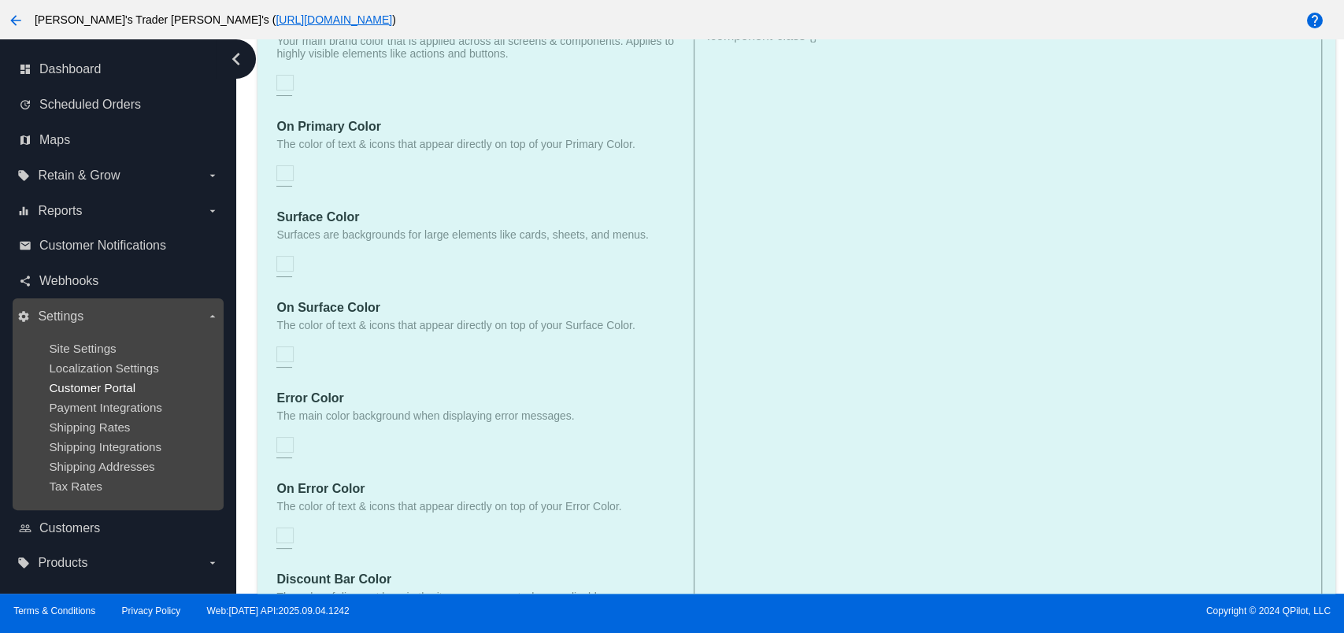
type input "500"
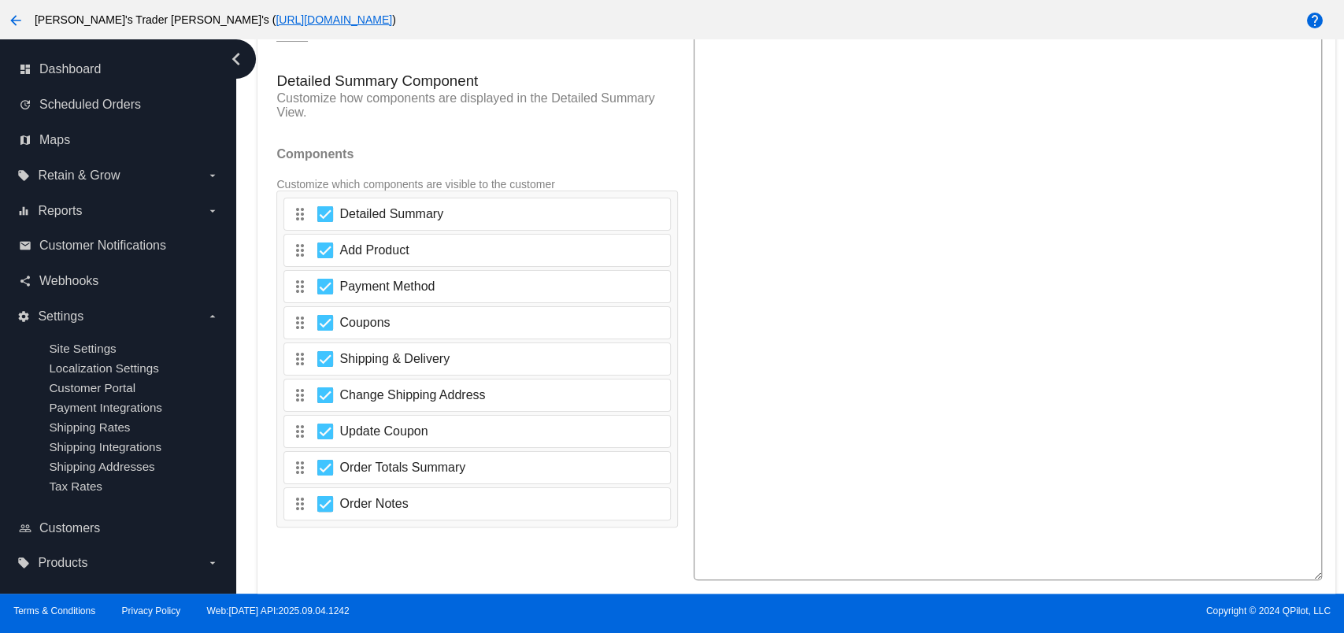
scroll to position [2520, 0]
